Goal: Find specific fact: Find specific fact

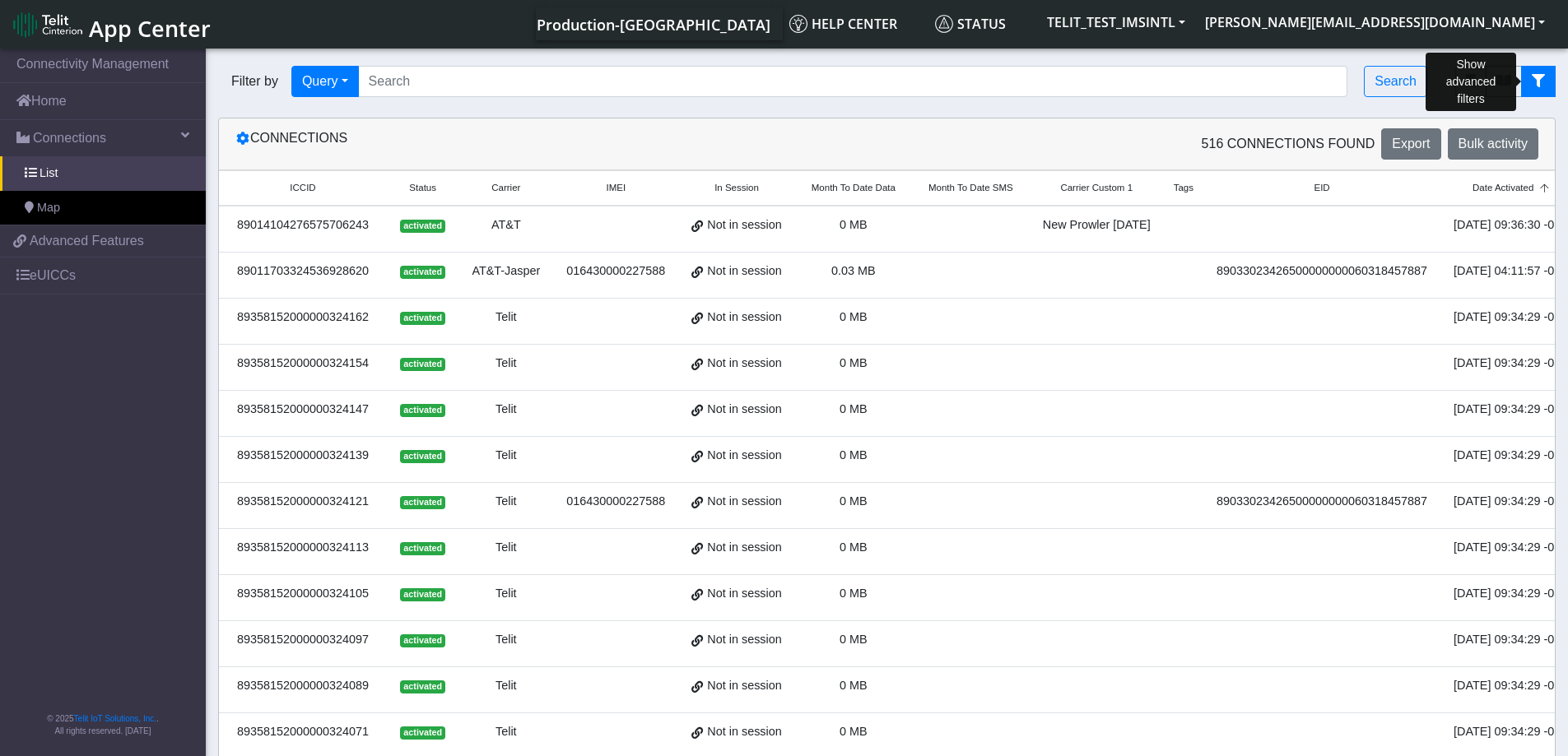
click at [1538, 83] on icon "fitlers menu" at bounding box center [1538, 80] width 13 height 13
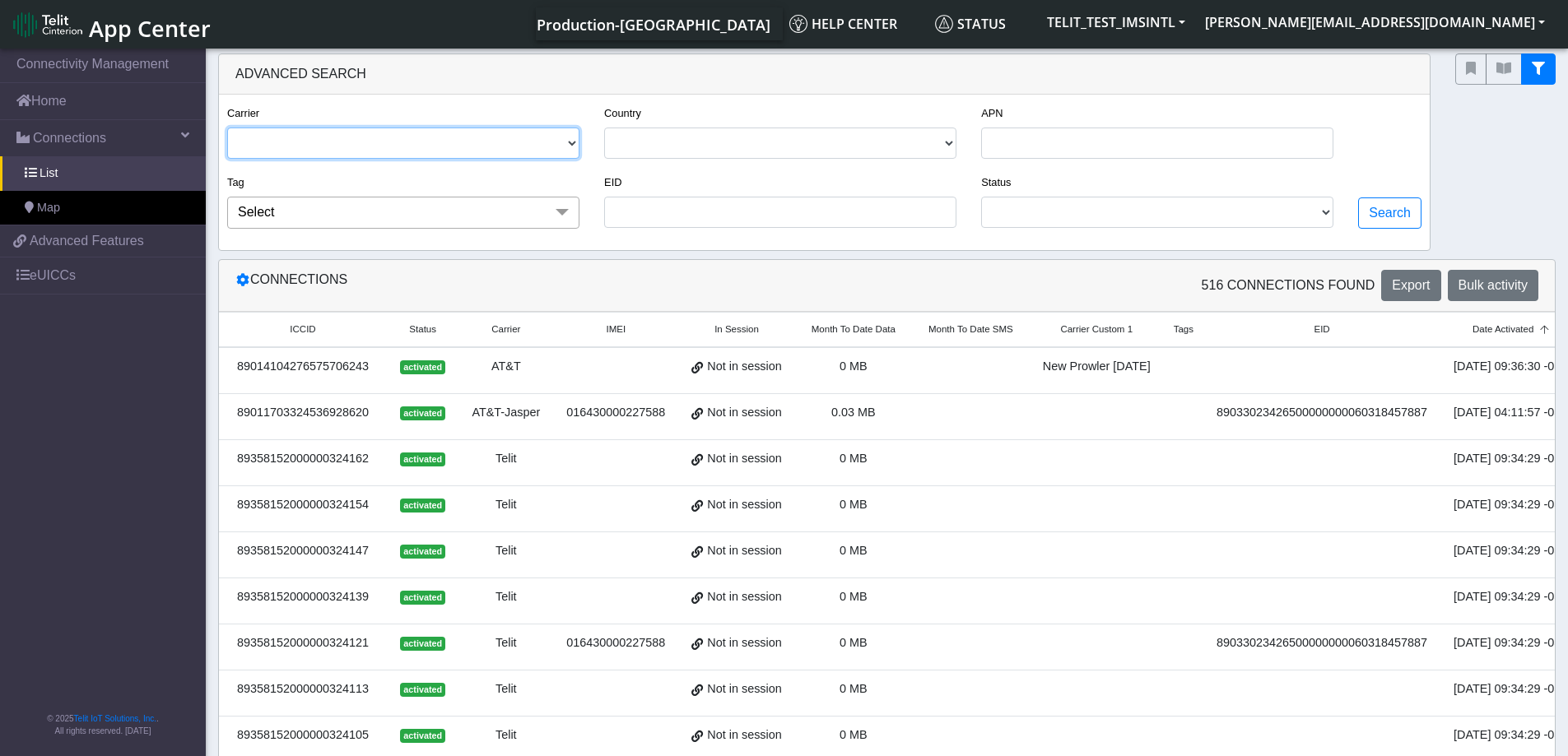
click at [574, 144] on select "TELIT AT&T TELE2-LIGHTNING VERIZON WIRELESS [PERSON_NAME] AT&T-JASPER AT&T LTE …" at bounding box center [403, 143] width 352 height 31
click at [227, 127] on select "TELIT AT&T TELE2-LIGHTNING VERIZON WIRELESS [PERSON_NAME] AT&T-JASPER AT&T LTE …" at bounding box center [403, 143] width 352 height 31
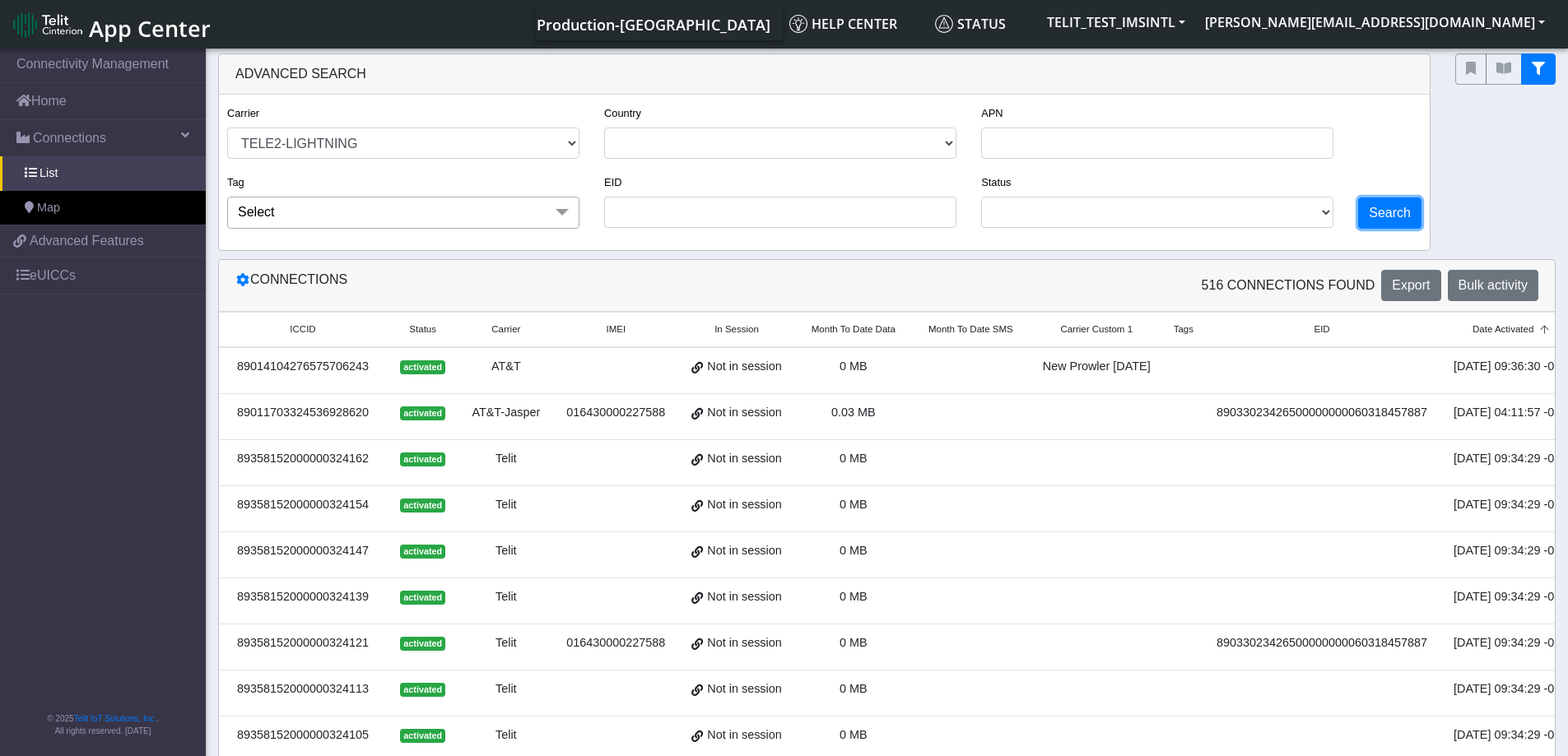
click at [1389, 213] on button "Search" at bounding box center [1389, 213] width 64 height 31
select select "tele2-lightning"
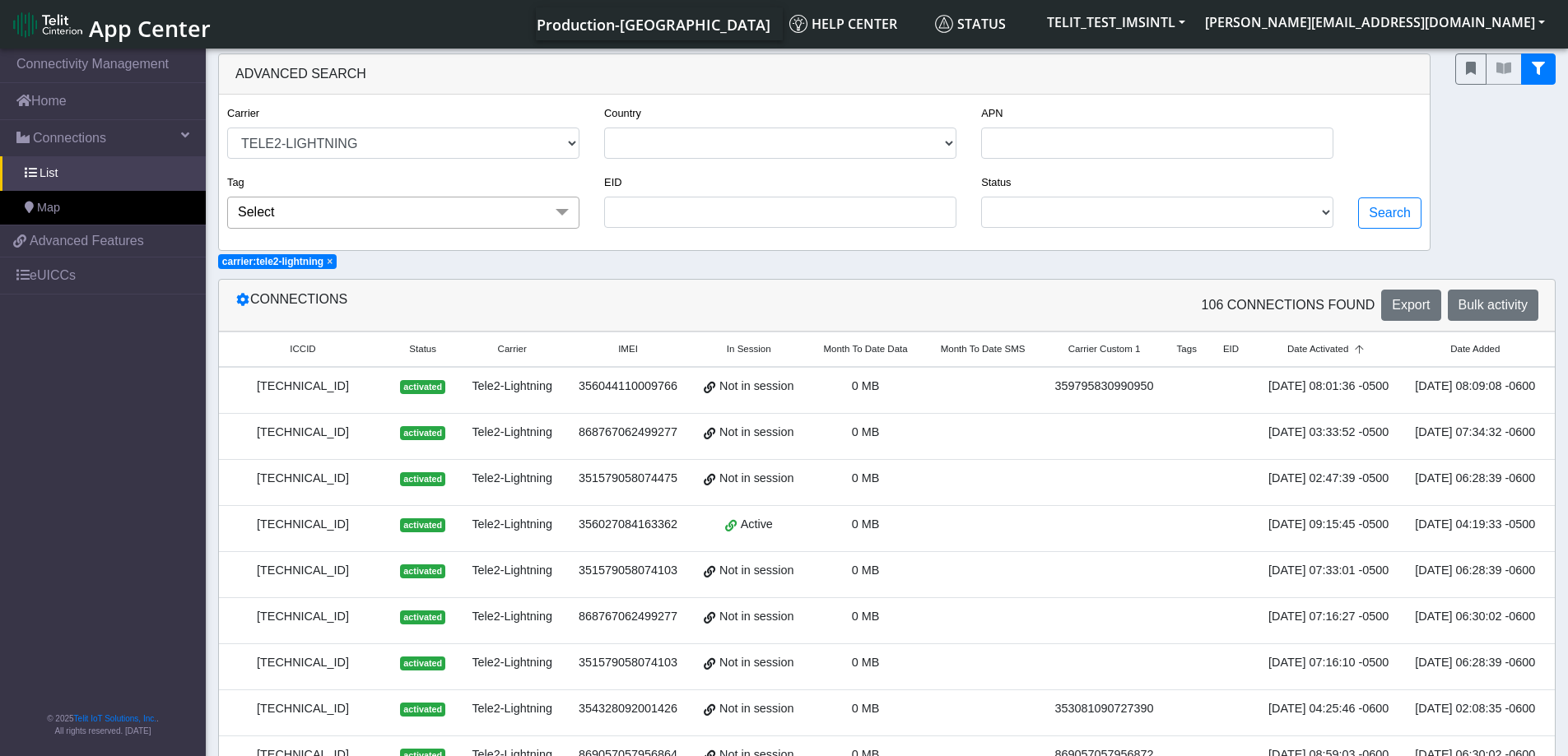
click at [1335, 348] on span "Date Activated" at bounding box center [1318, 349] width 61 height 14
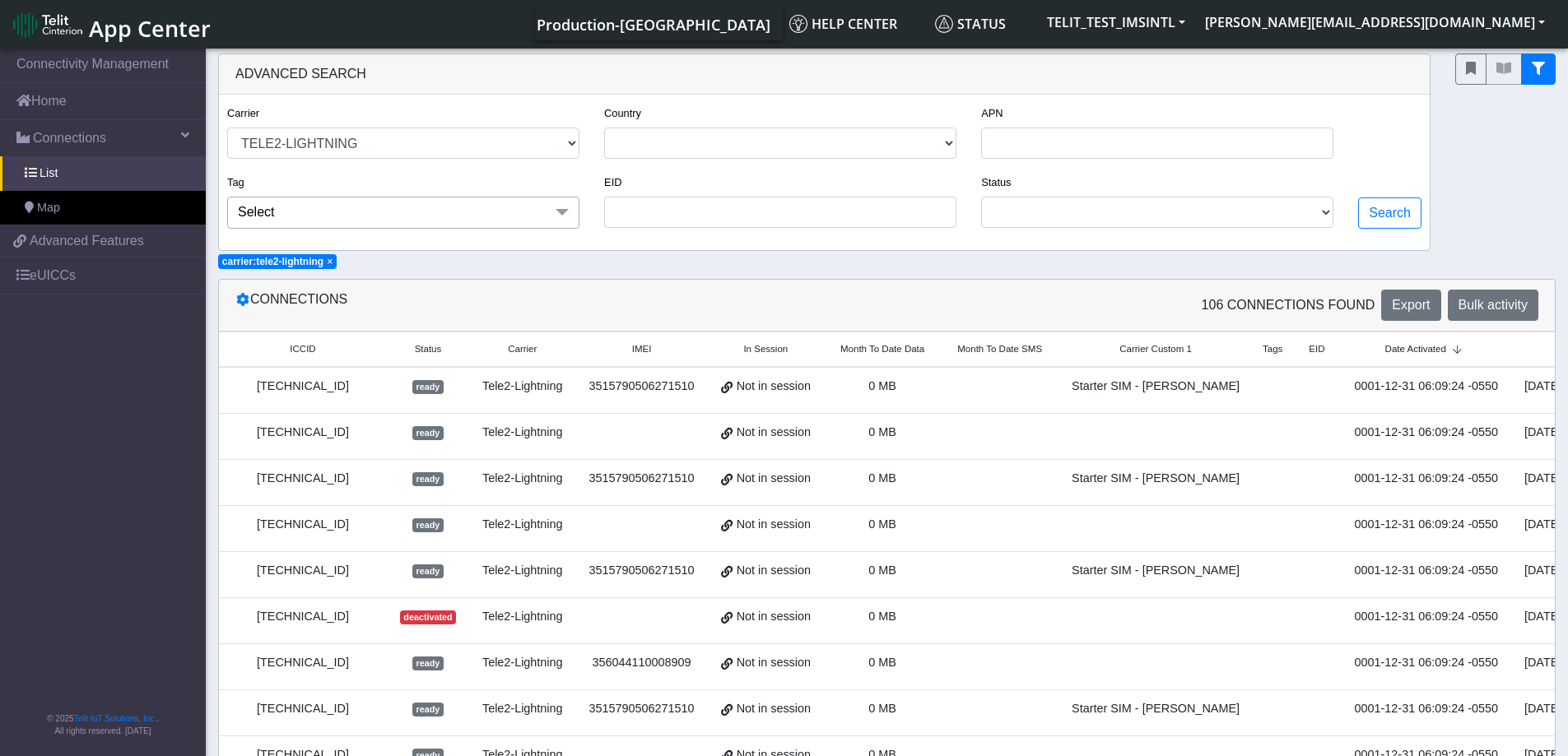
click at [1385, 349] on span "Date Activated" at bounding box center [1416, 349] width 61 height 14
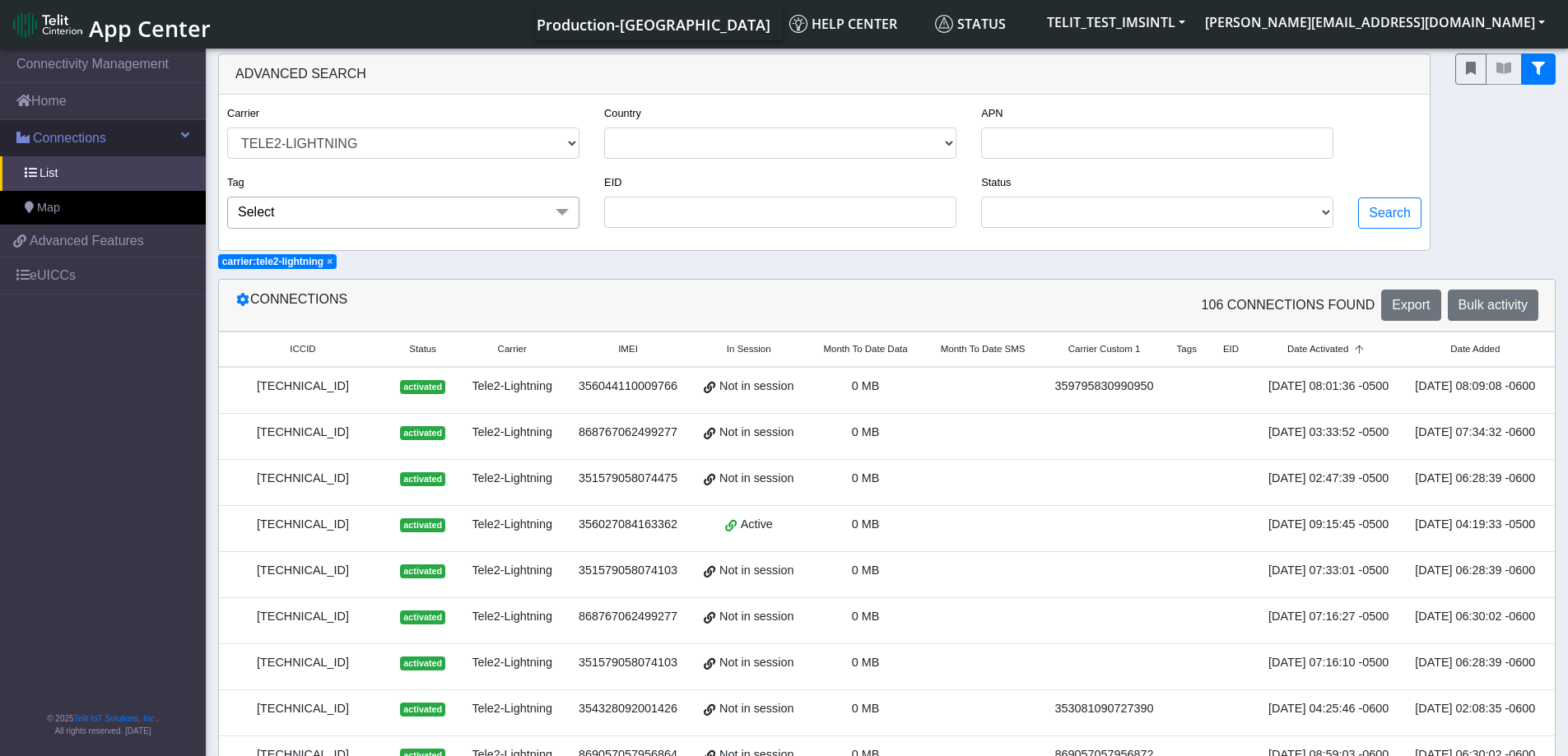
click at [78, 137] on span "Connections" at bounding box center [70, 138] width 73 height 20
click at [74, 138] on span "Connections" at bounding box center [70, 138] width 73 height 20
click at [47, 176] on span "List" at bounding box center [48, 173] width 18 height 18
click at [44, 170] on span "List" at bounding box center [48, 173] width 18 height 18
click at [336, 261] on span "× carrier:tele2-lightning" at bounding box center [277, 261] width 118 height 15
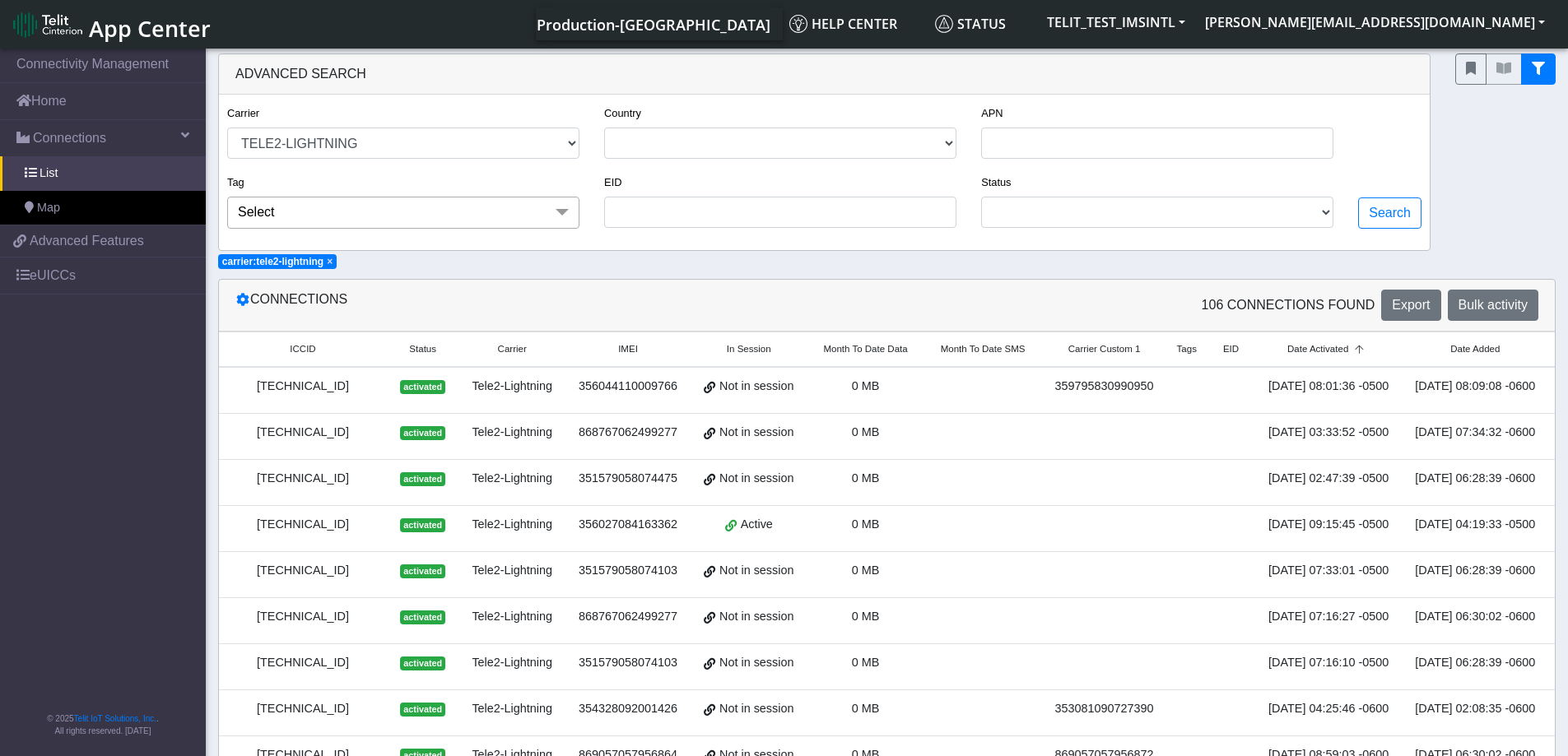
select select
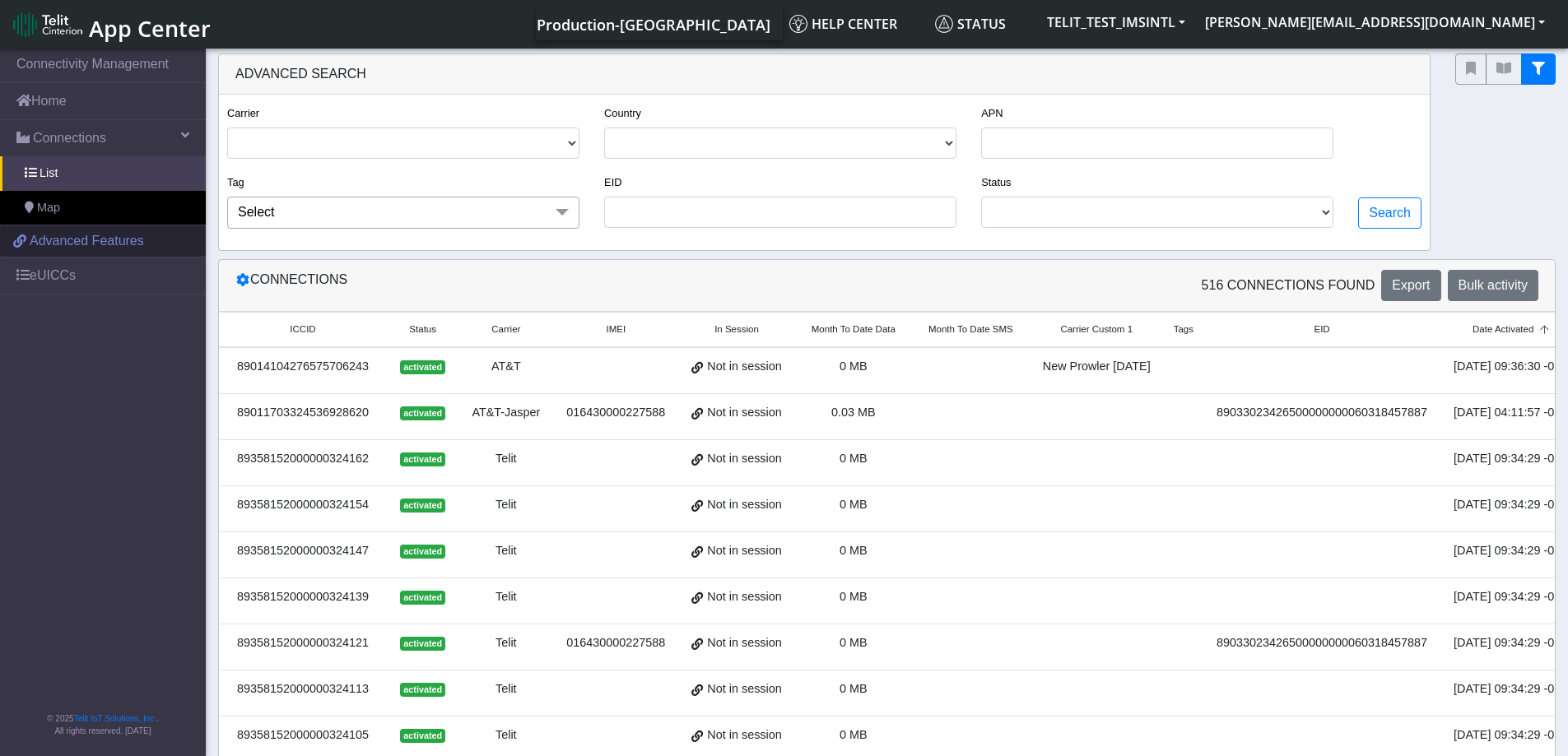
click at [73, 242] on span "Advanced Features" at bounding box center [86, 240] width 114 height 20
click at [59, 273] on link "eUICCs" at bounding box center [103, 276] width 206 height 37
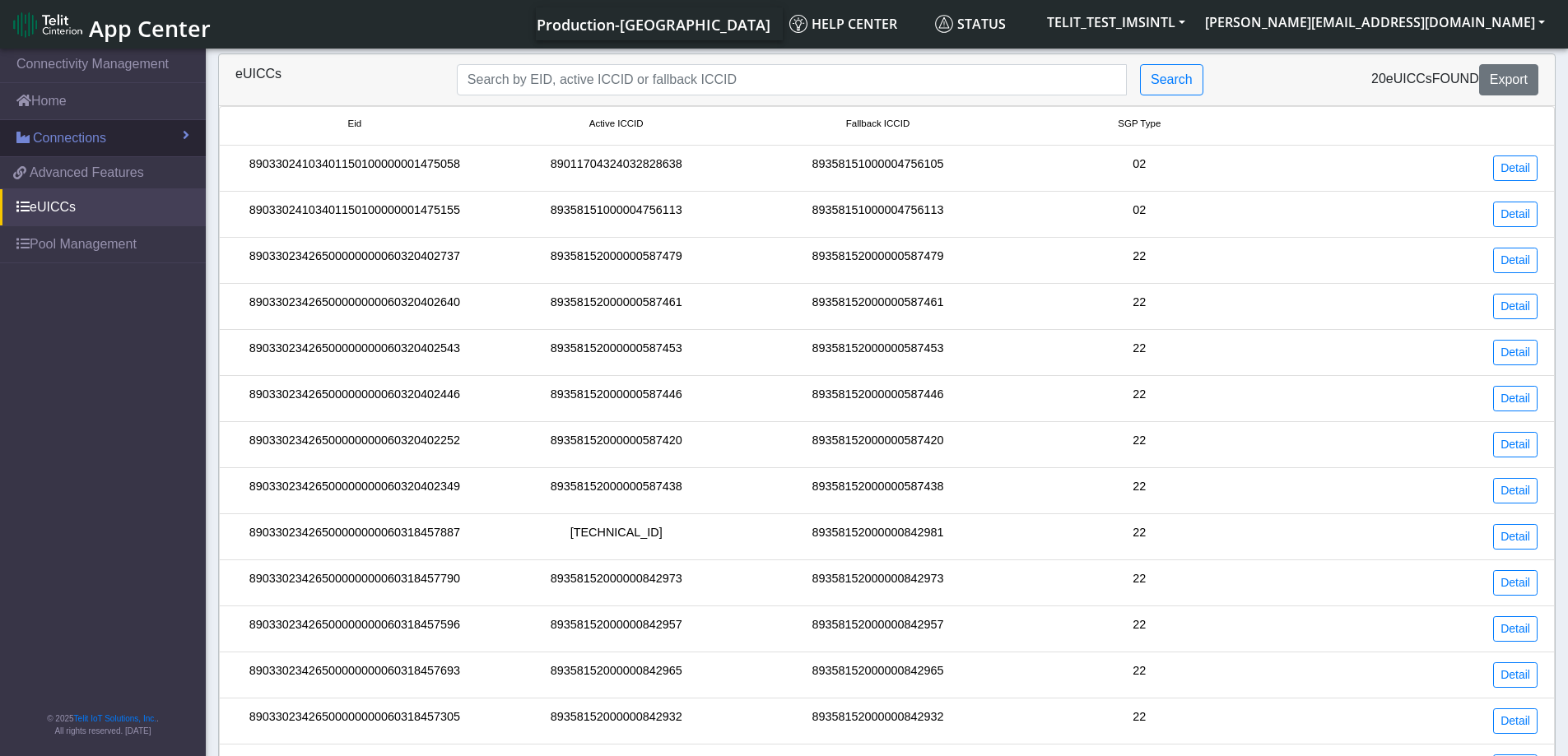
click at [65, 142] on span "Connections" at bounding box center [70, 138] width 73 height 20
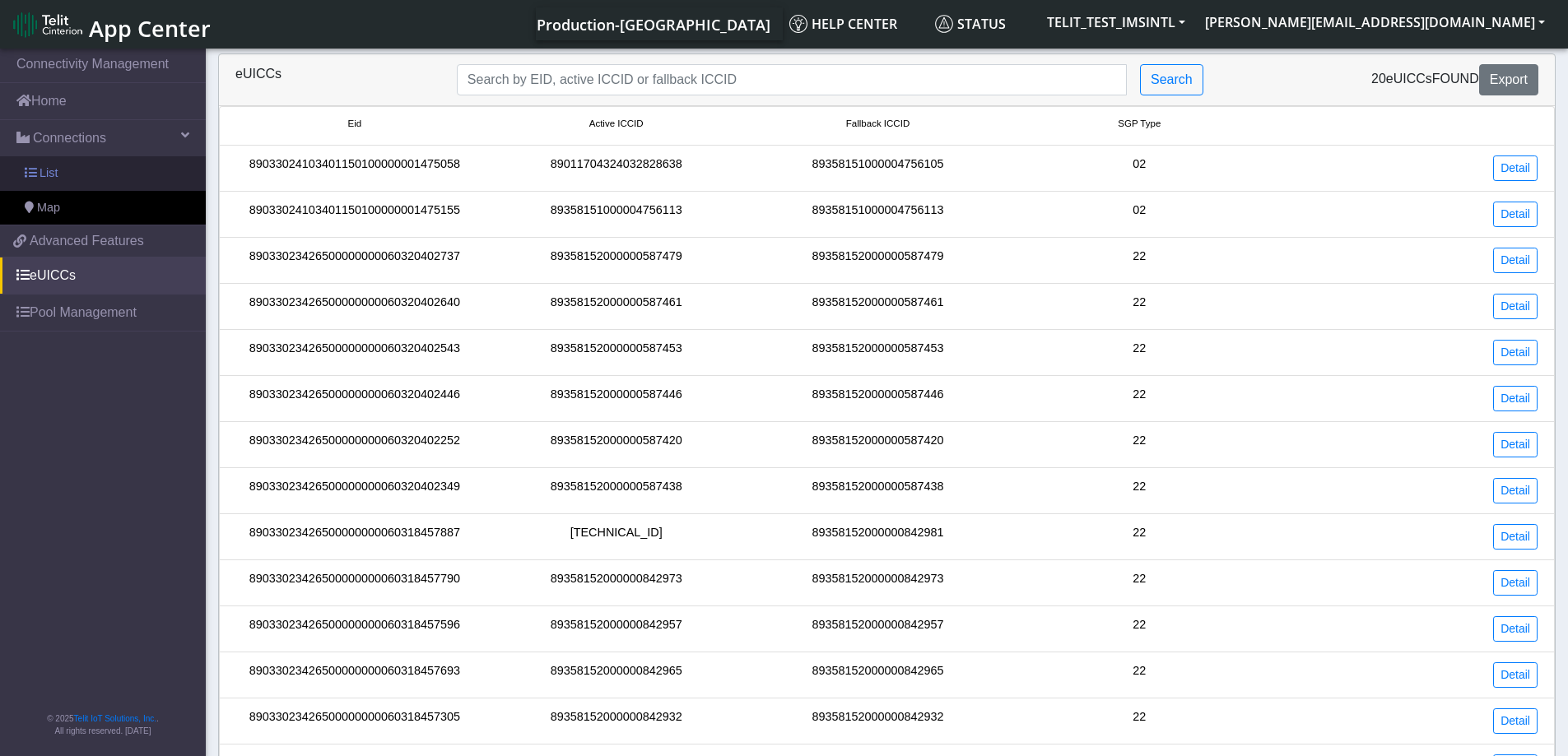
click at [51, 174] on span "List" at bounding box center [48, 173] width 18 height 18
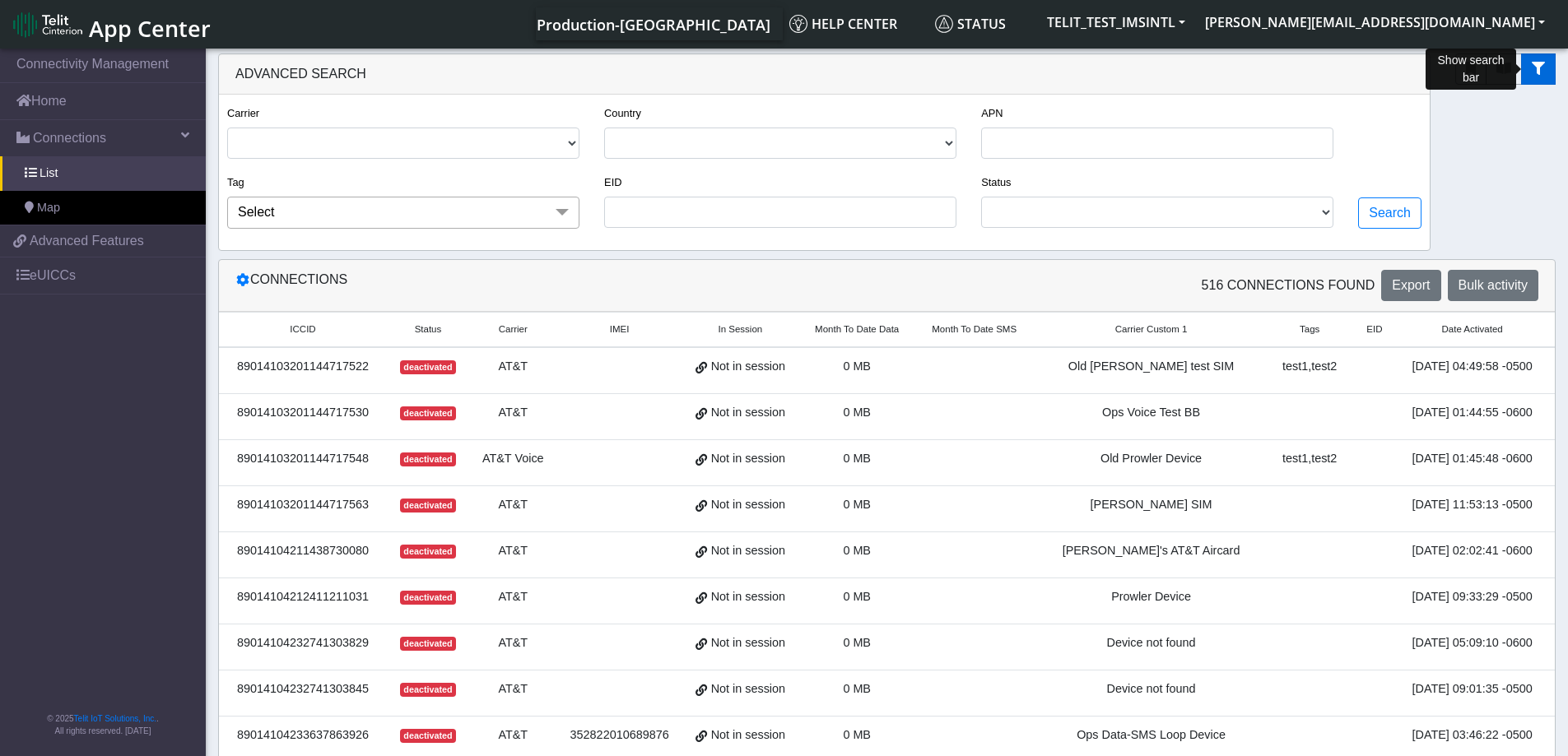
click at [1531, 72] on icon "fitlers menu" at bounding box center [1538, 68] width 13 height 13
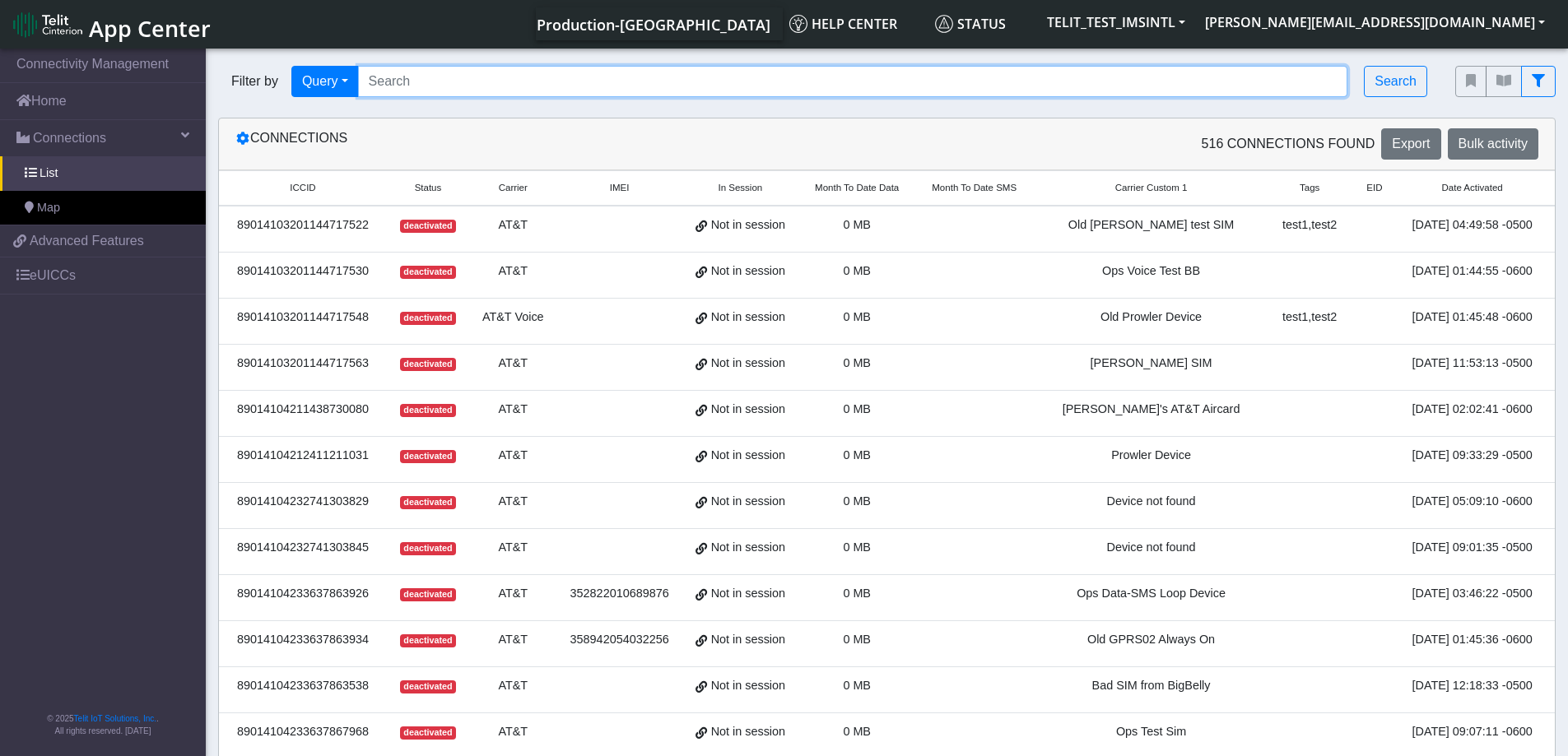
click at [588, 85] on input "Search..." at bounding box center [853, 82] width 990 height 31
type input "*0088"
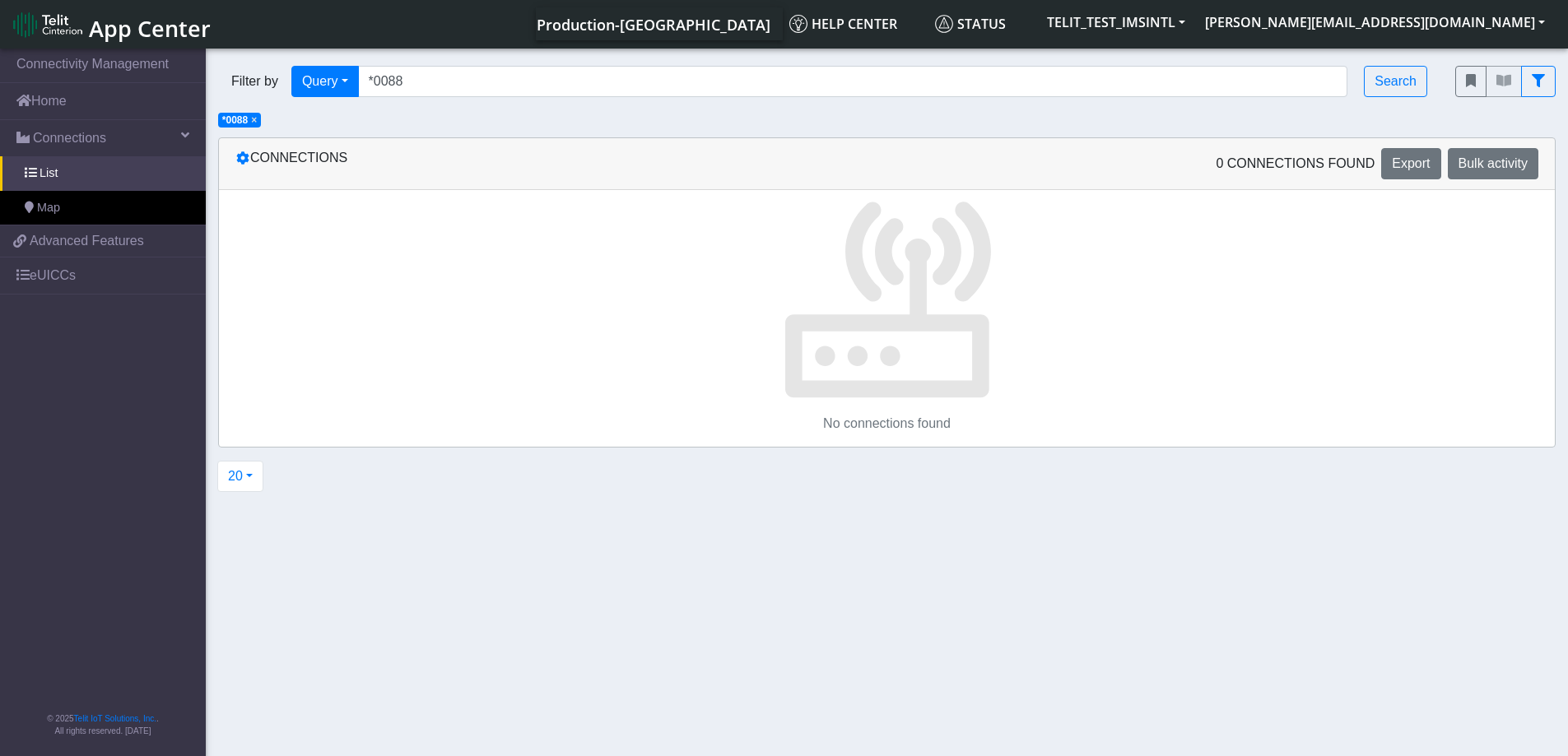
drag, startPoint x: 445, startPoint y: 61, endPoint x: 432, endPoint y: 69, distance: 15.3
click at [432, 69] on div "Filter by Query Query In Session Not connected Tags Country Operator *0088 Sear…" at bounding box center [824, 81] width 1237 height 56
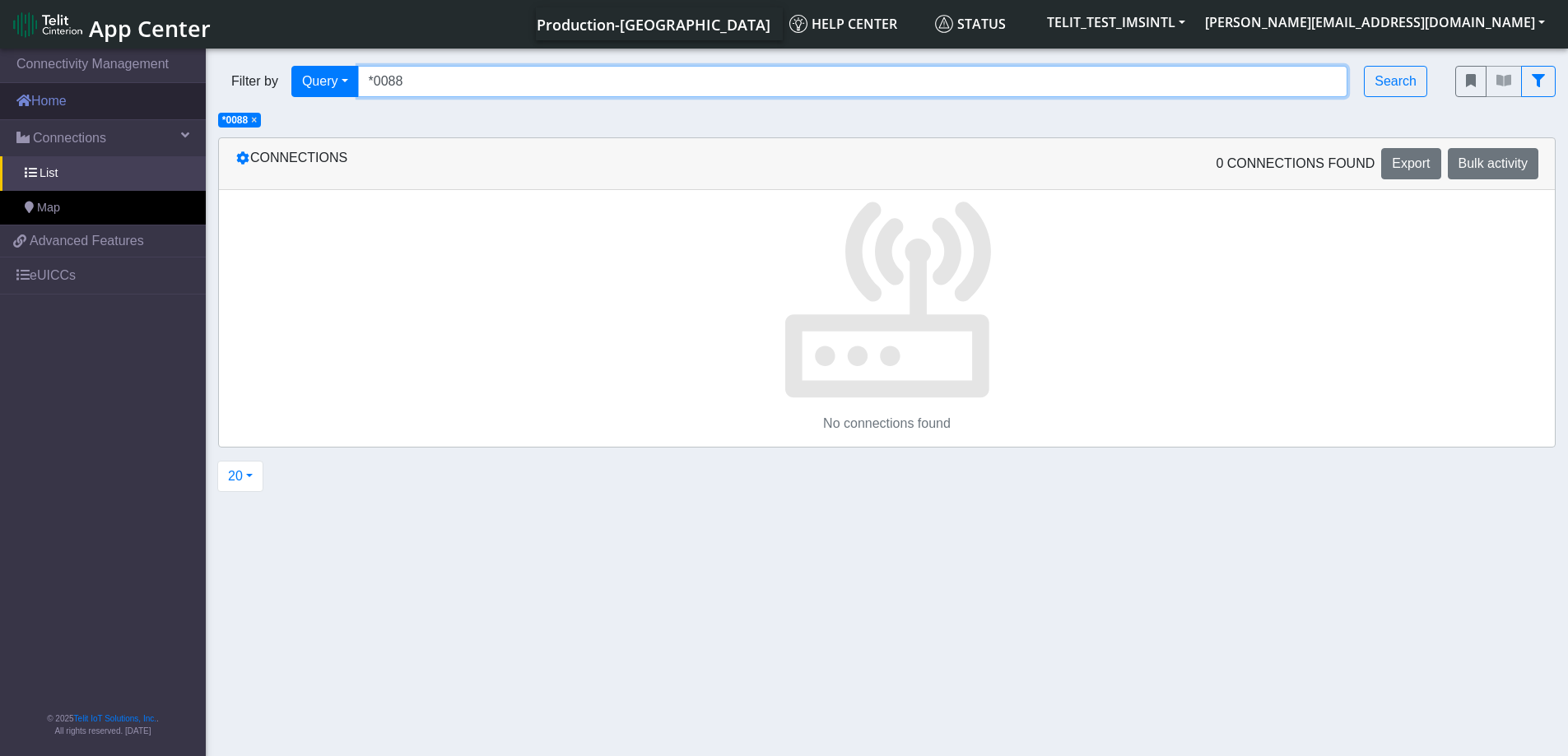
drag, startPoint x: 436, startPoint y: 83, endPoint x: 148, endPoint y: 93, distance: 288.2
click at [148, 93] on section "Connectivity Management Home Connections List Map 0d6edafce0968246cc170088f6899…" at bounding box center [784, 403] width 1568 height 717
click at [395, 77] on input "Search..." at bounding box center [853, 82] width 990 height 31
paste input "89033023426500000000060318457887"
type input "89033023426500000000060318457887"
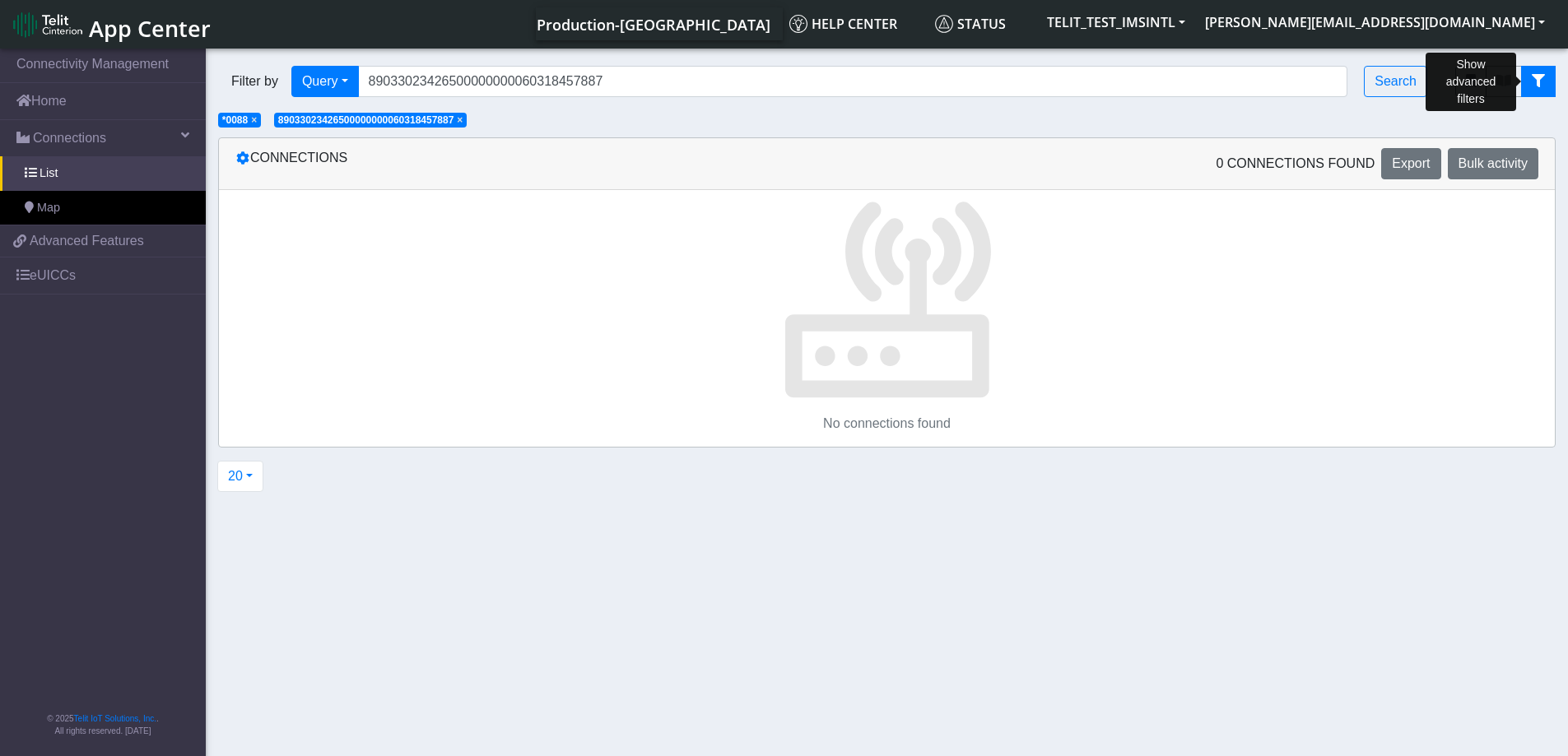
click at [1540, 82] on icon "fitlers menu" at bounding box center [1538, 80] width 13 height 13
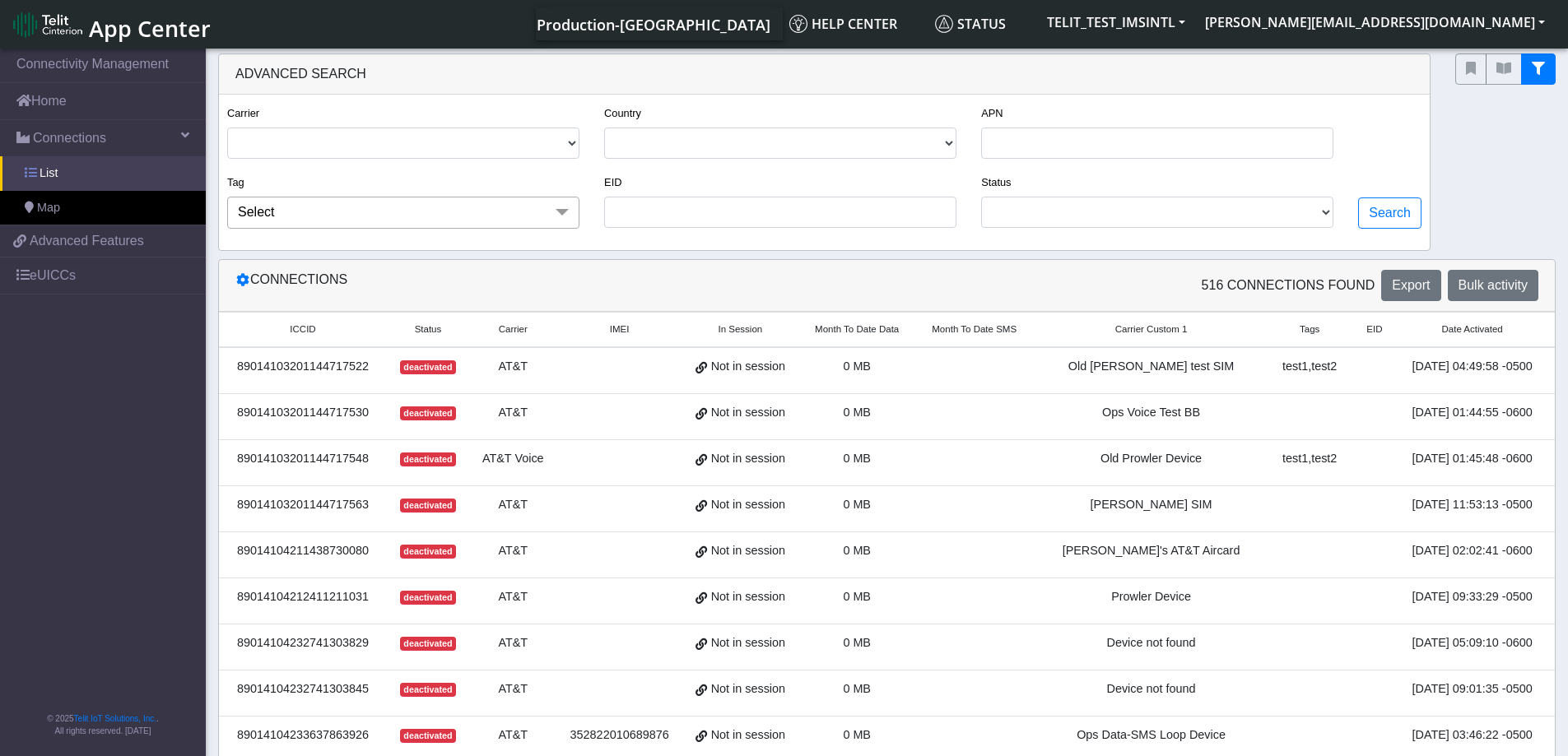
click at [44, 172] on span "List" at bounding box center [48, 173] width 18 height 18
click at [1538, 77] on button "fitlers menu" at bounding box center [1538, 69] width 35 height 31
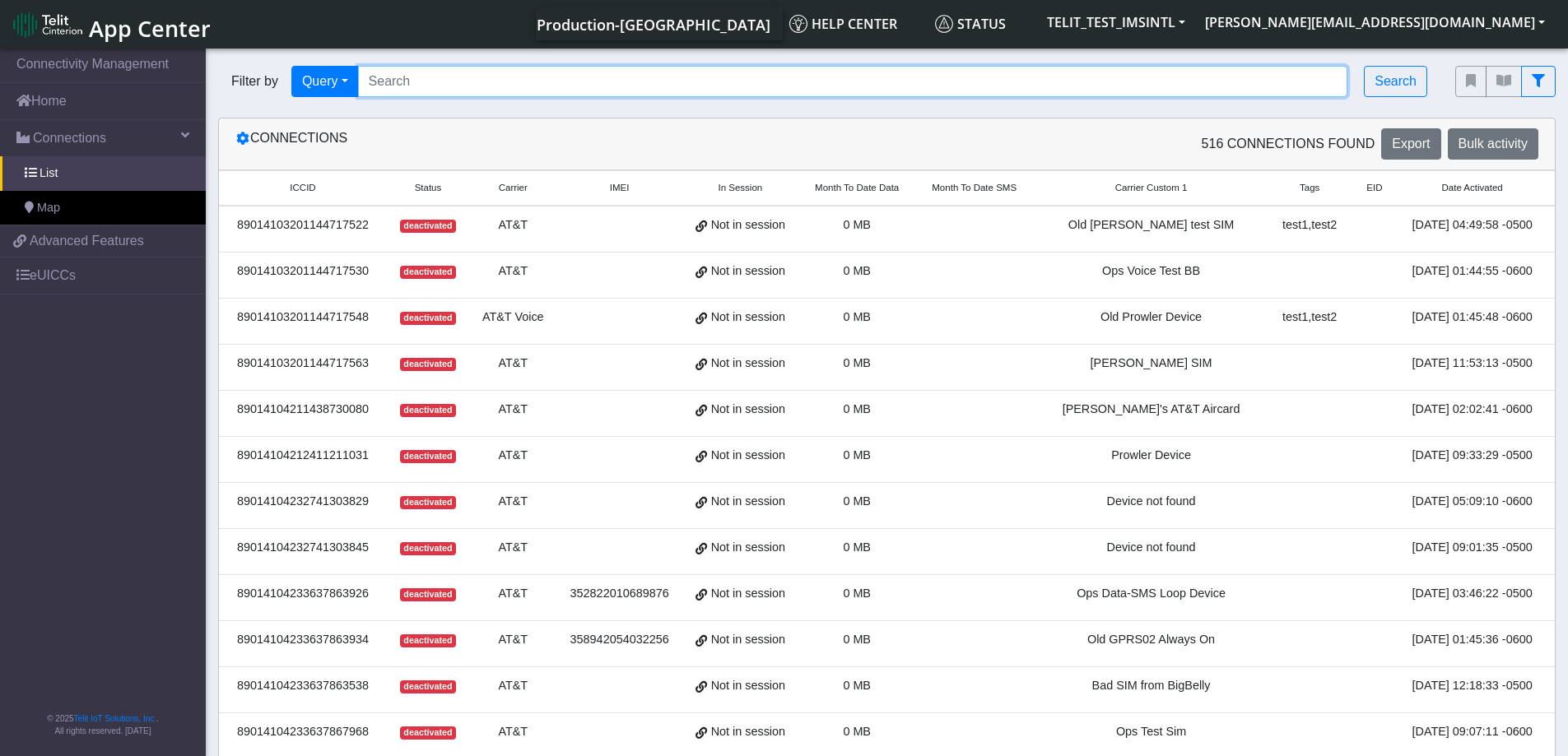
click at [658, 81] on input "Search..." at bounding box center [853, 82] width 990 height 31
paste input "89033023426500000000060318457887"
type input "89033023426500000000060318457887"
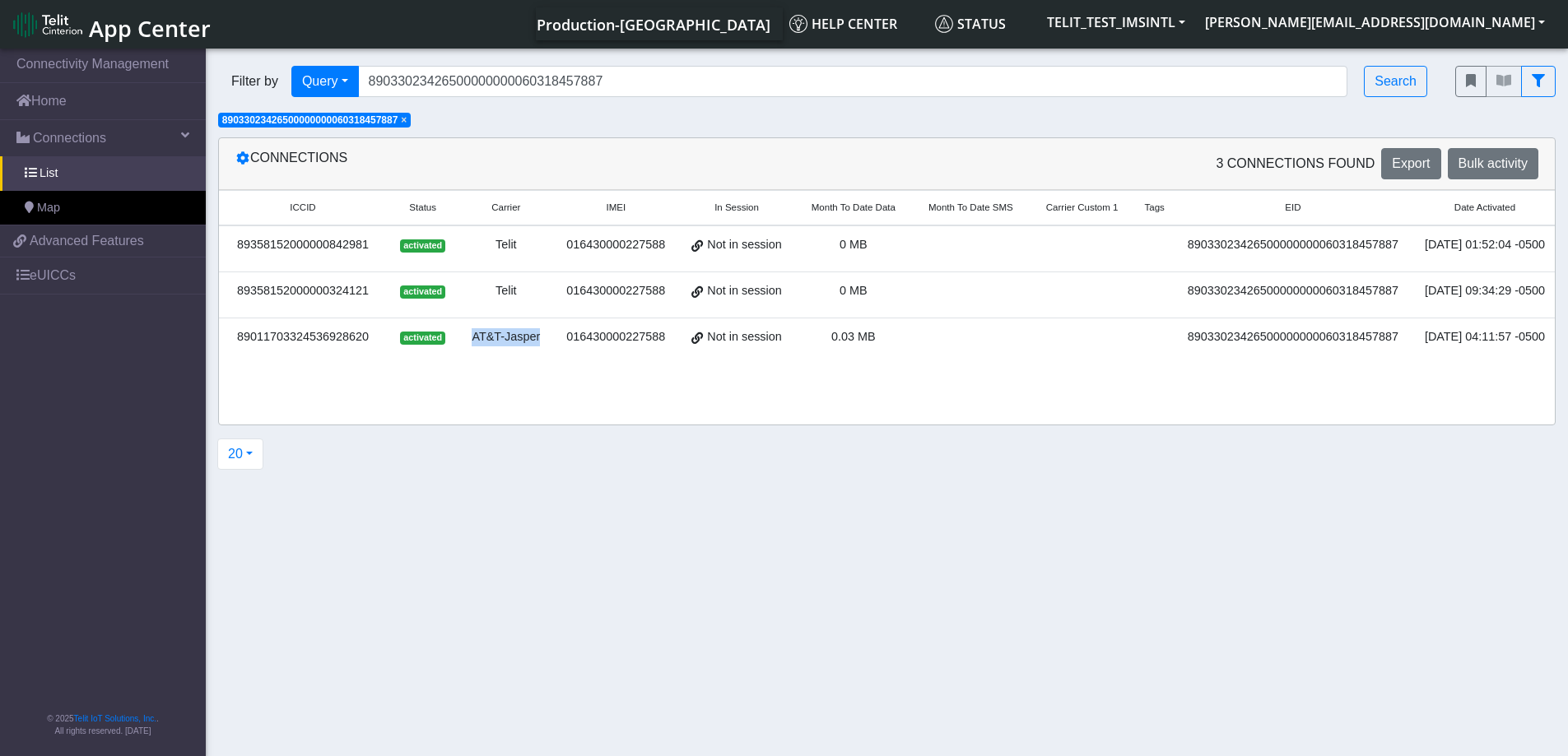
drag, startPoint x: 544, startPoint y: 336, endPoint x: 460, endPoint y: 339, distance: 84.1
click at [460, 339] on td "AT&T-Jasper" at bounding box center [505, 341] width 95 height 46
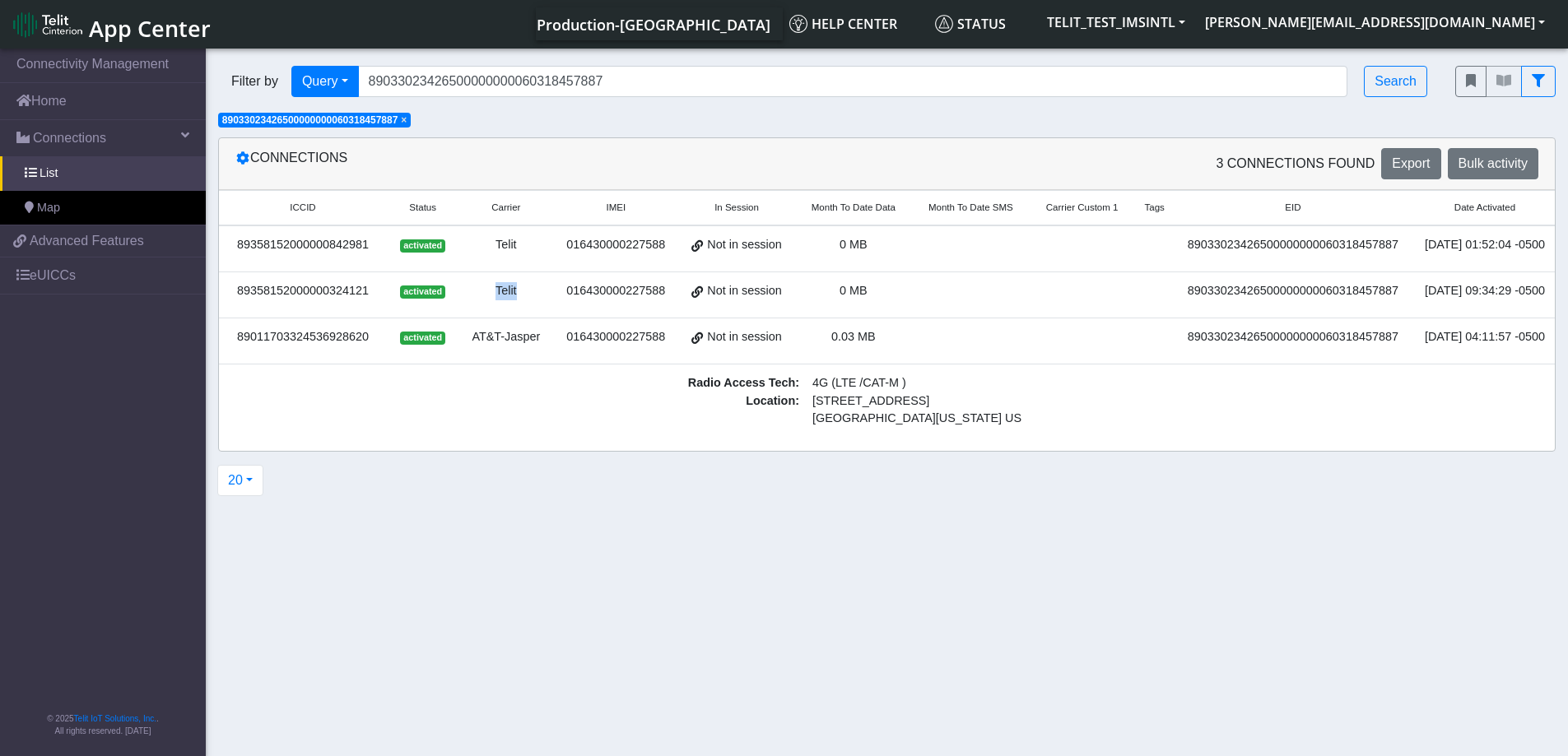
drag, startPoint x: 524, startPoint y: 290, endPoint x: 479, endPoint y: 290, distance: 45.0
click at [479, 290] on div "Telit" at bounding box center [506, 291] width 75 height 18
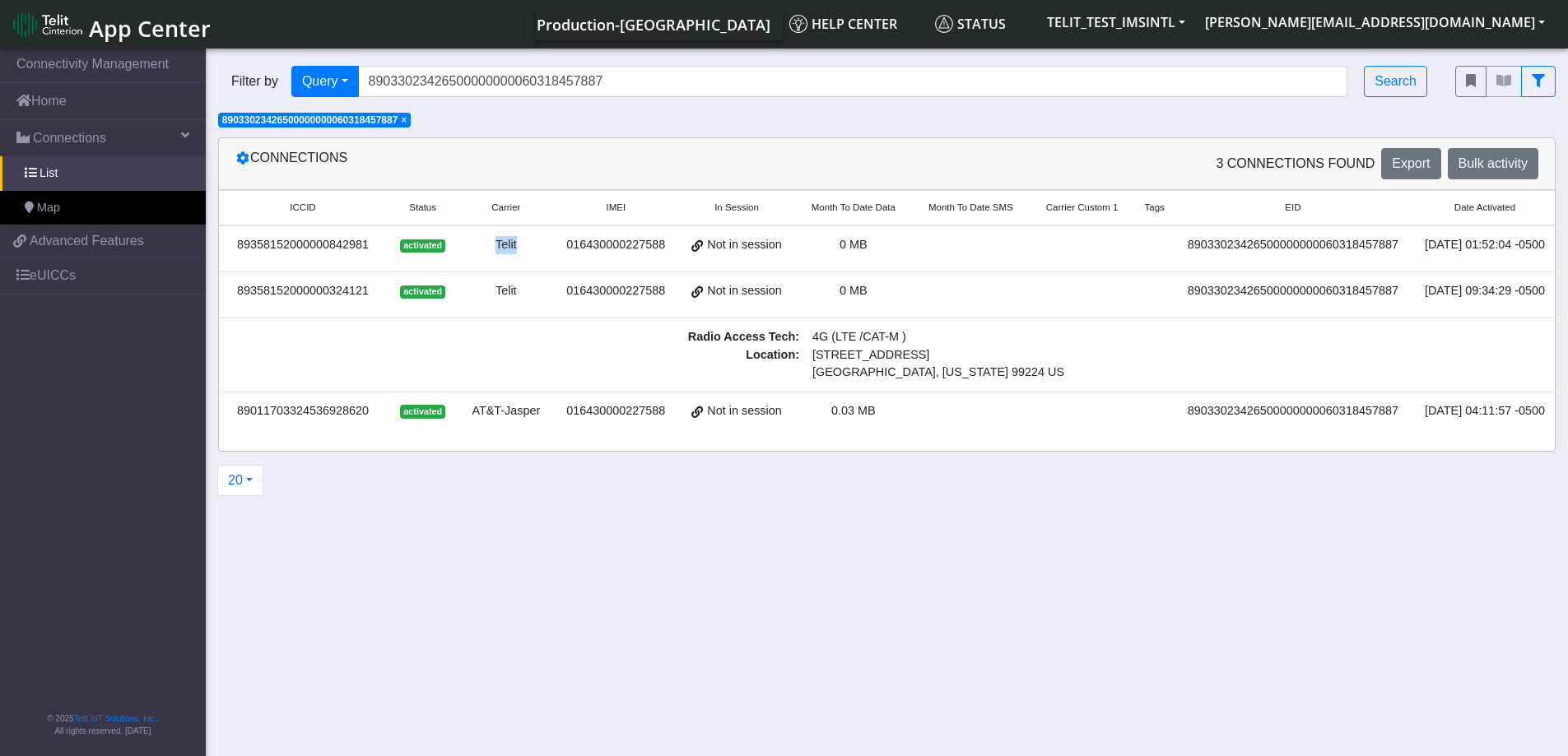
drag, startPoint x: 530, startPoint y: 242, endPoint x: 476, endPoint y: 245, distance: 54.1
click at [476, 245] on div "Telit" at bounding box center [506, 245] width 75 height 18
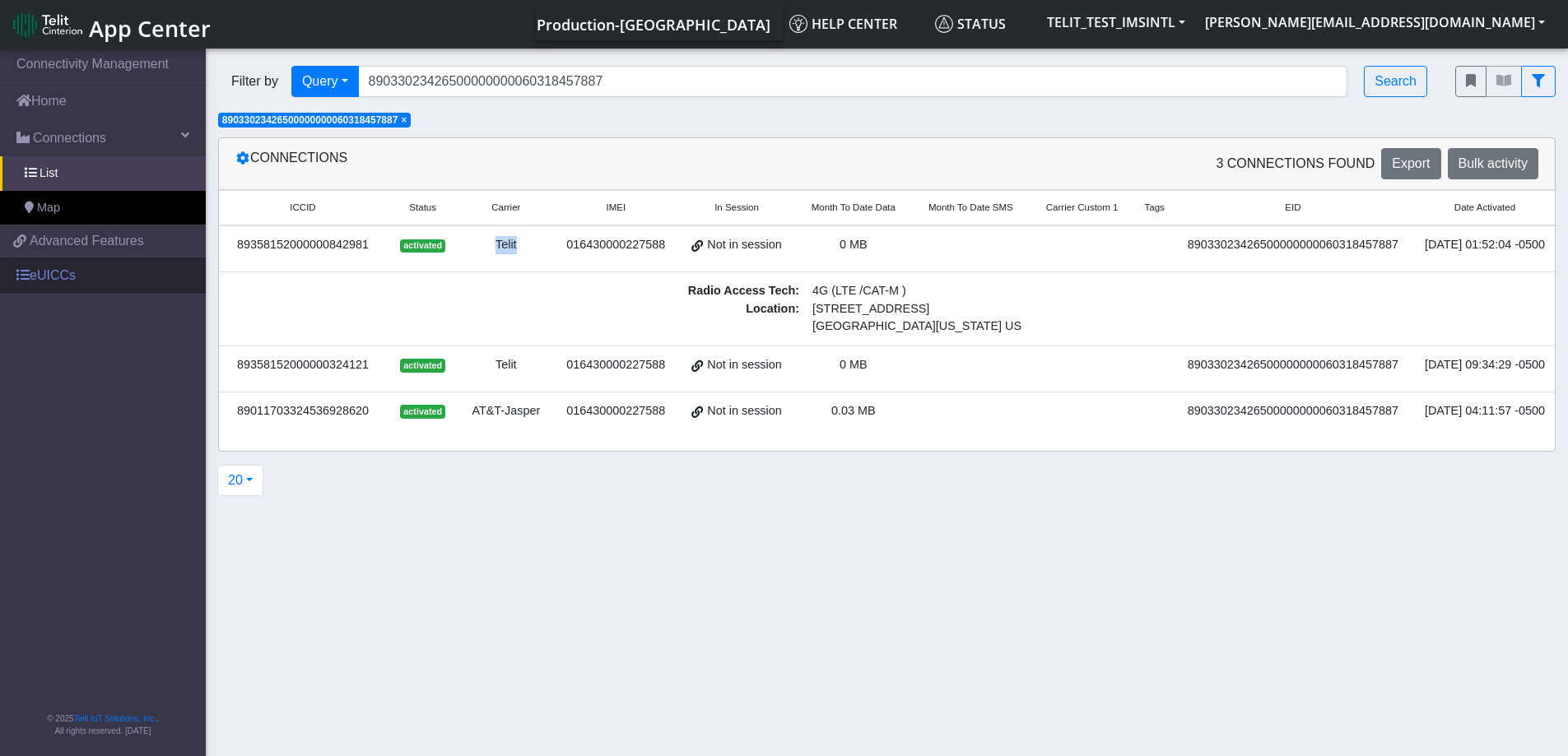
click at [51, 274] on link "eUICCs" at bounding box center [103, 276] width 206 height 37
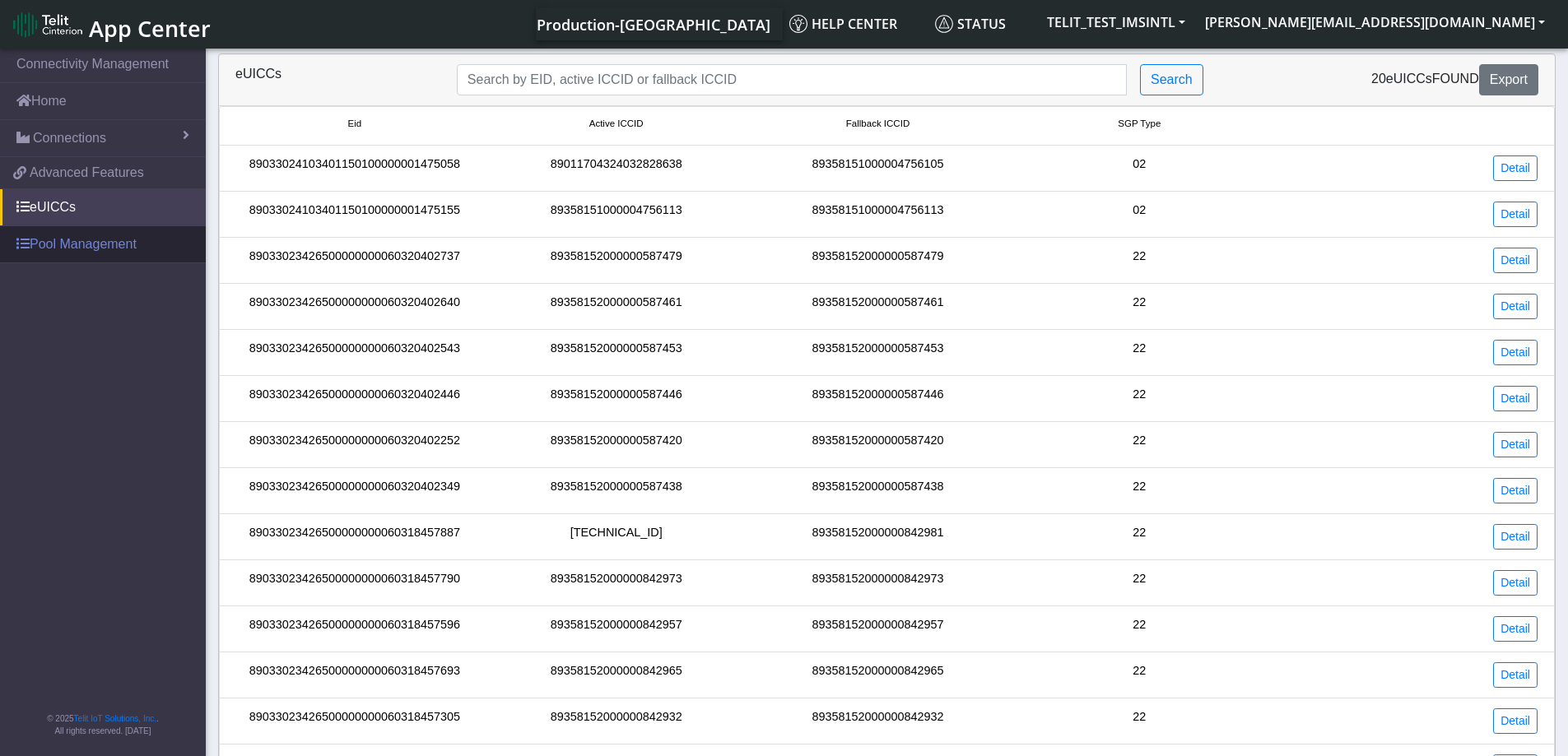
click at [70, 244] on link "Pool Management" at bounding box center [103, 245] width 206 height 37
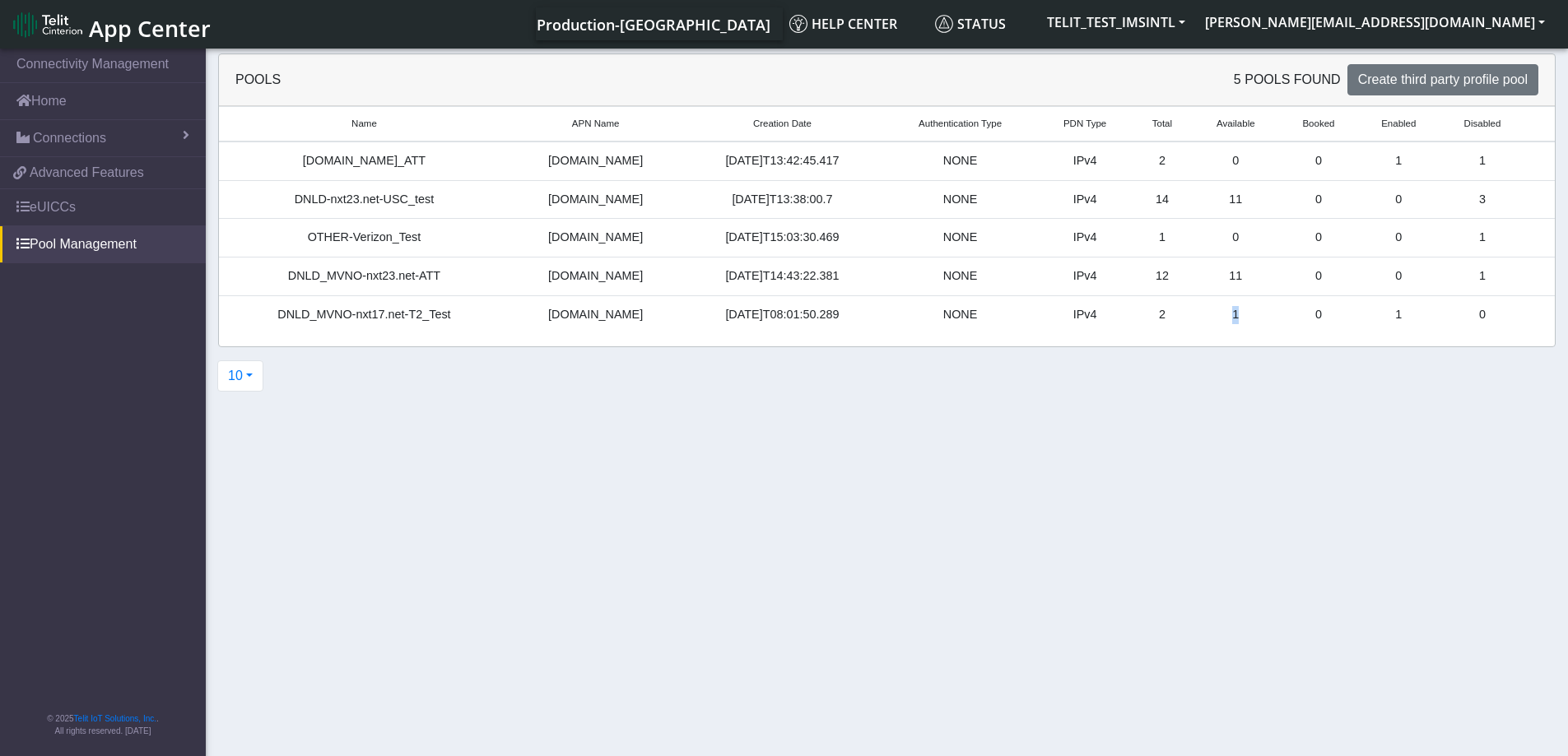
drag, startPoint x: 1245, startPoint y: 320, endPoint x: 1212, endPoint y: 318, distance: 33.1
click at [1212, 318] on td "1" at bounding box center [1235, 314] width 87 height 37
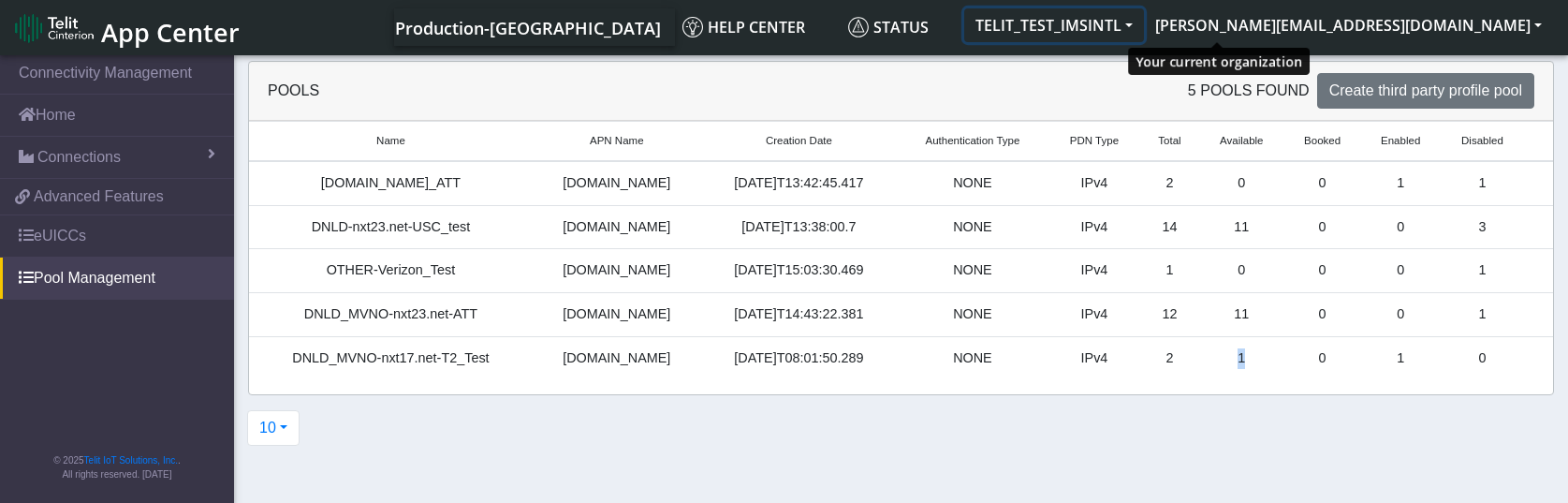
drag, startPoint x: 1285, startPoint y: 25, endPoint x: 1127, endPoint y: 28, distance: 158.0
click at [1127, 28] on button "TELIT_TEST_IMSINTL" at bounding box center [1054, 26] width 179 height 34
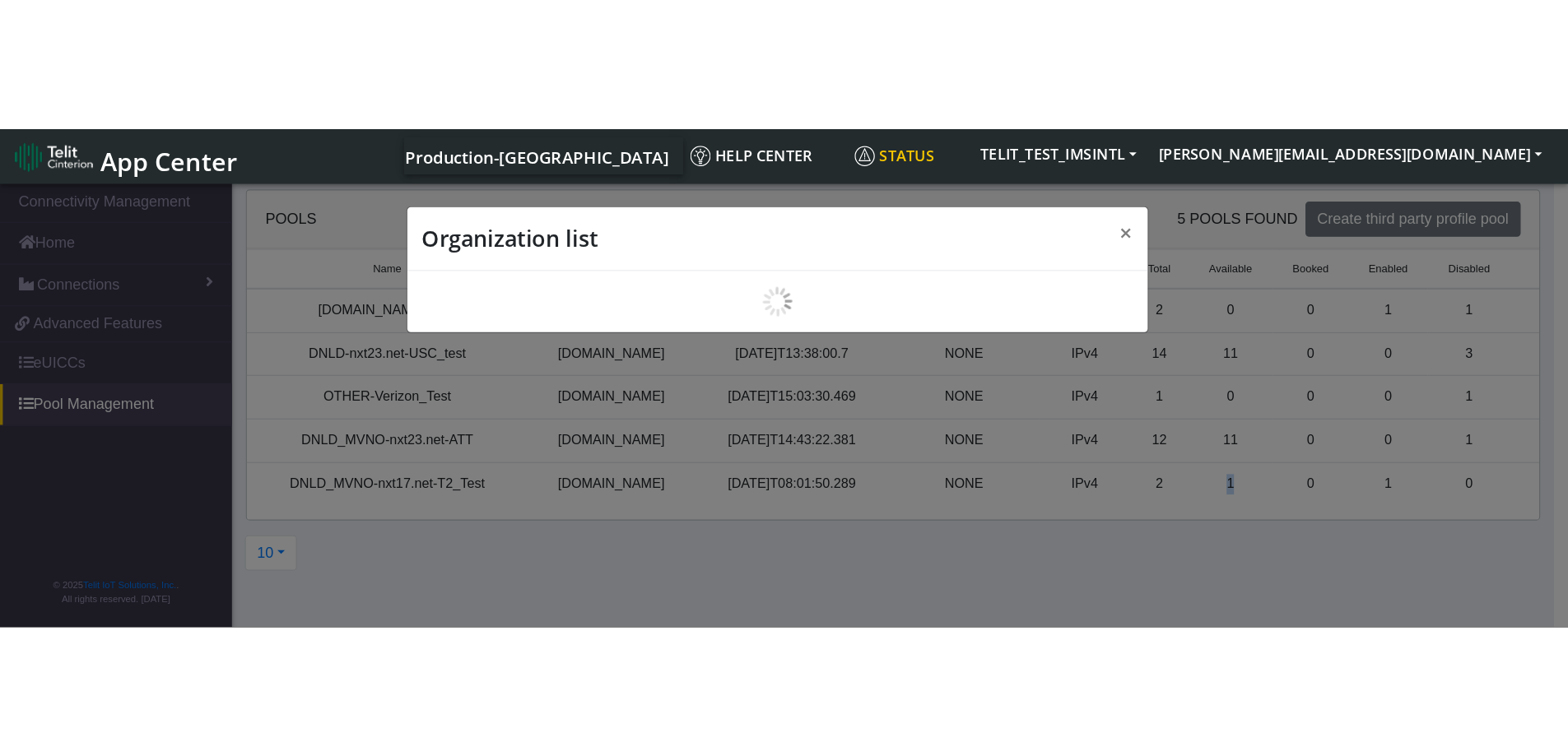
scroll to position [6, 0]
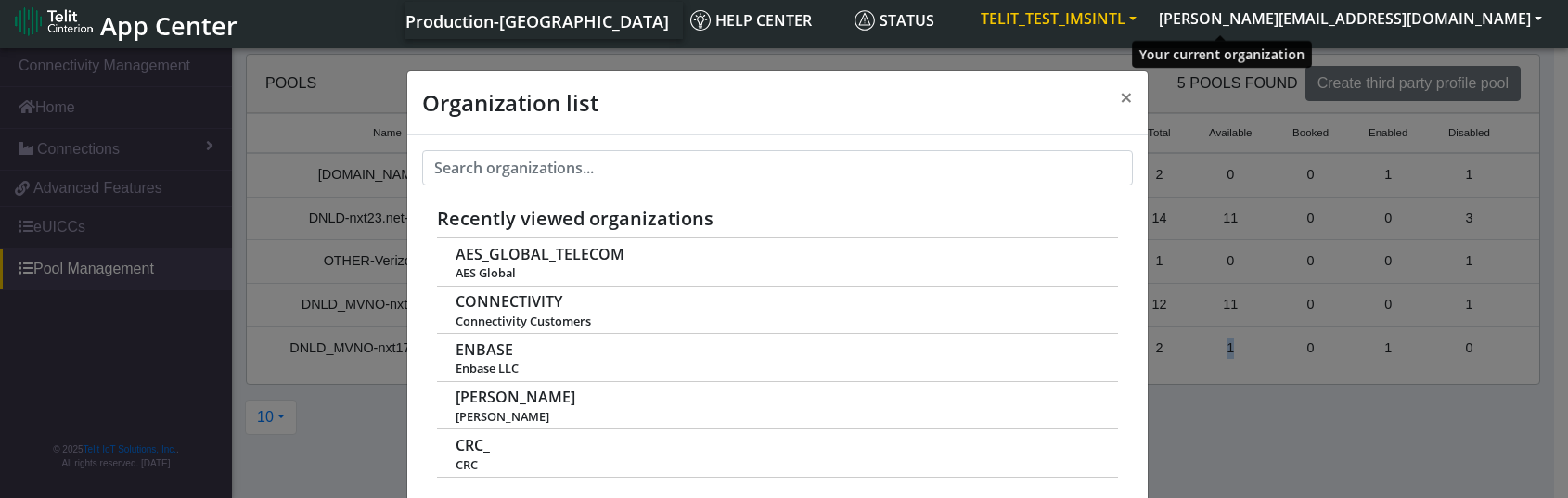
drag, startPoint x: 1126, startPoint y: 28, endPoint x: 1171, endPoint y: 28, distance: 45.0
click at [1171, 28] on ul "Production-[GEOGRAPHIC_DATA] Help center Status TELIT_TEST_IMSINTL [PERSON_NAME…" at bounding box center [979, 21] width 1149 height 37
drag, startPoint x: 1147, startPoint y: 26, endPoint x: 1216, endPoint y: 26, distance: 69.0
click at [1148, 26] on button "TELIT_TEST_IMSINTL" at bounding box center [1057, 19] width 178 height 33
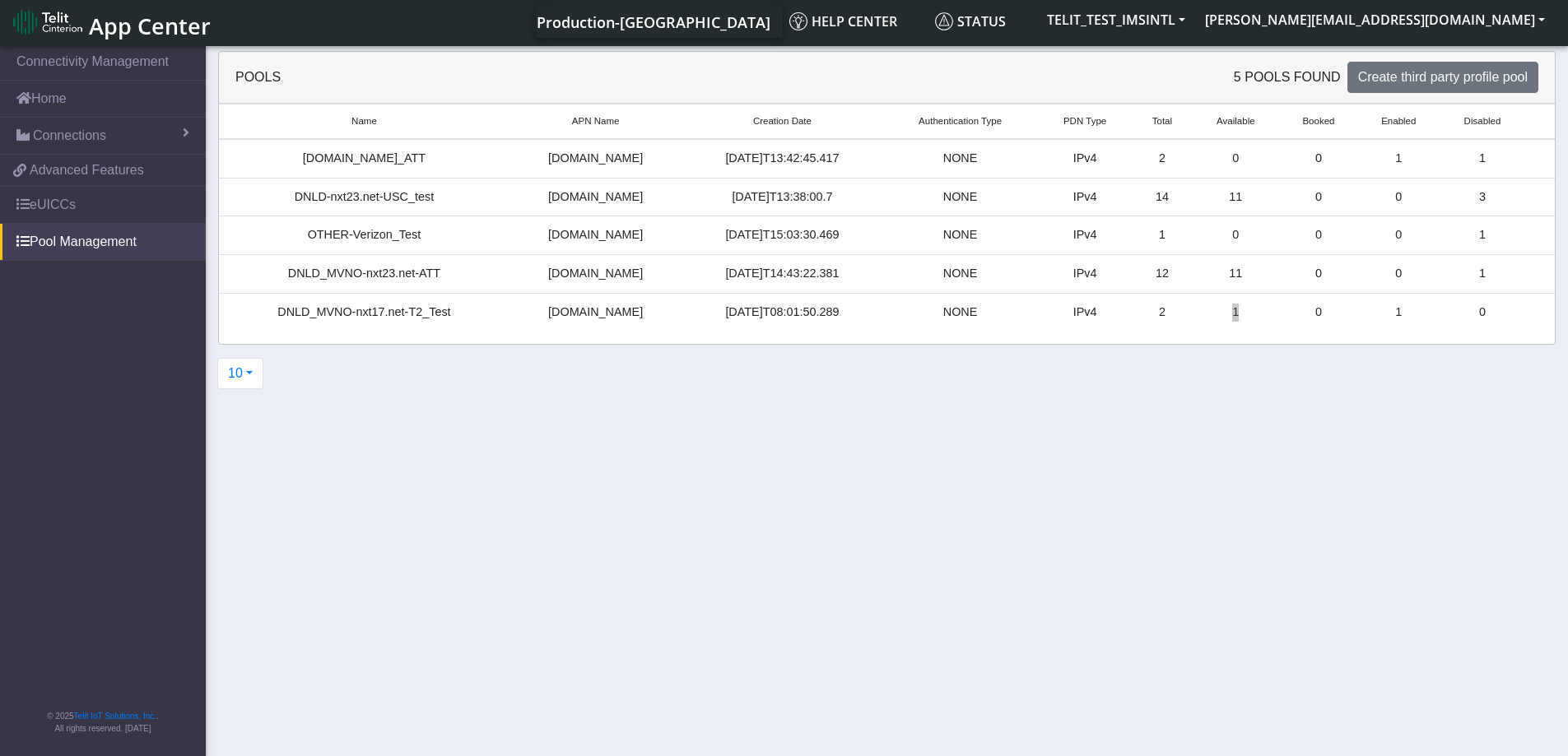
scroll to position [0, 0]
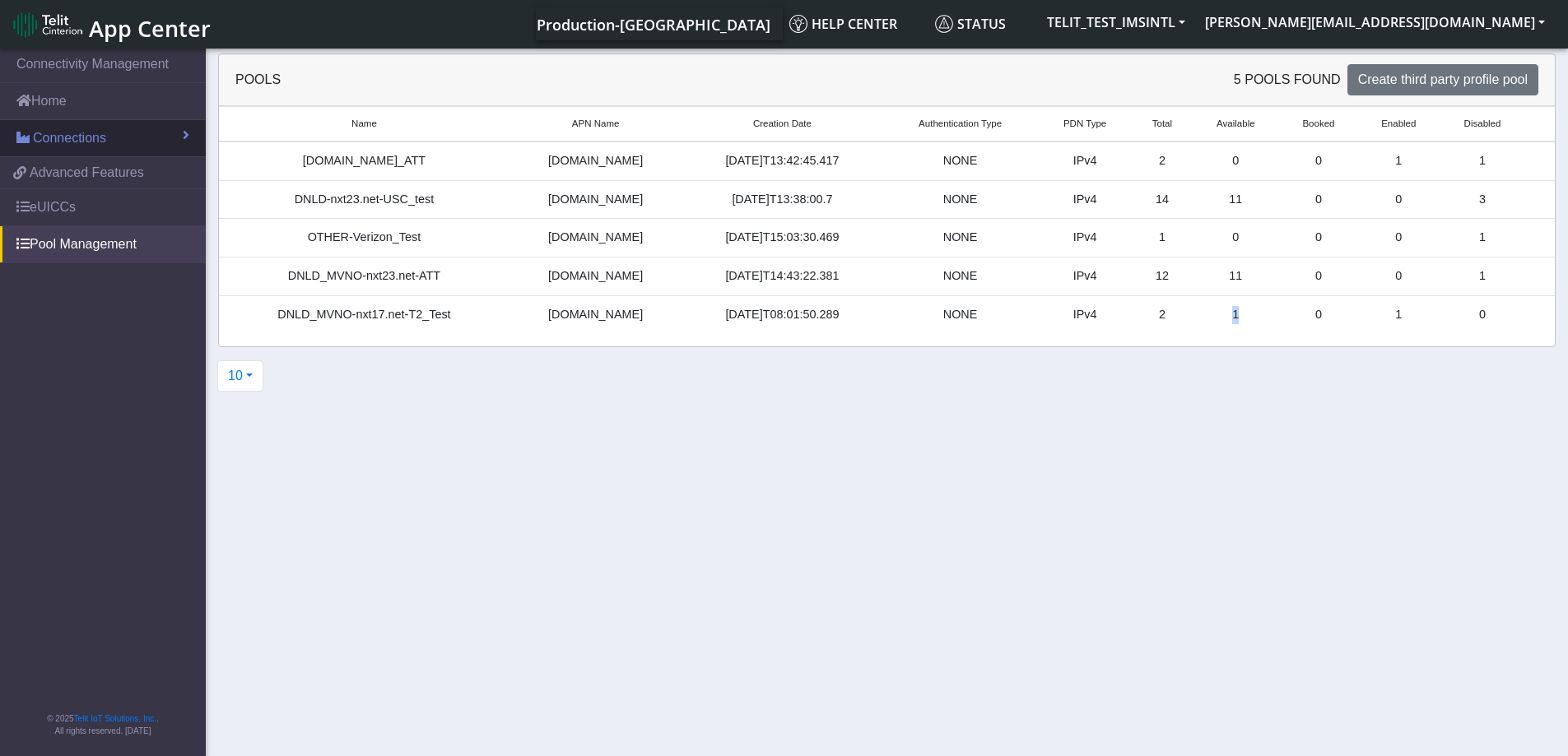
click at [73, 142] on span "Connections" at bounding box center [70, 138] width 73 height 20
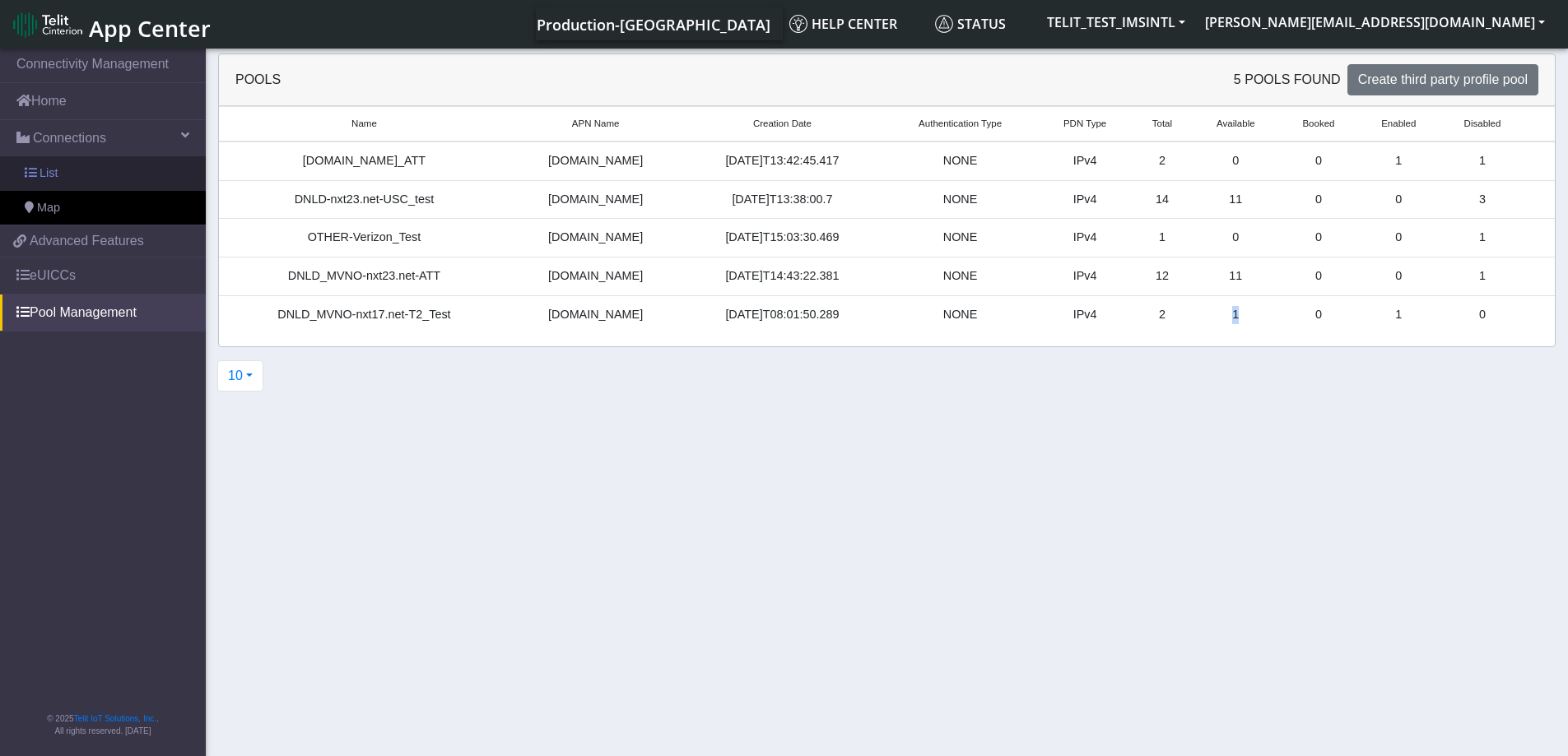
click at [52, 171] on span "List" at bounding box center [48, 173] width 18 height 18
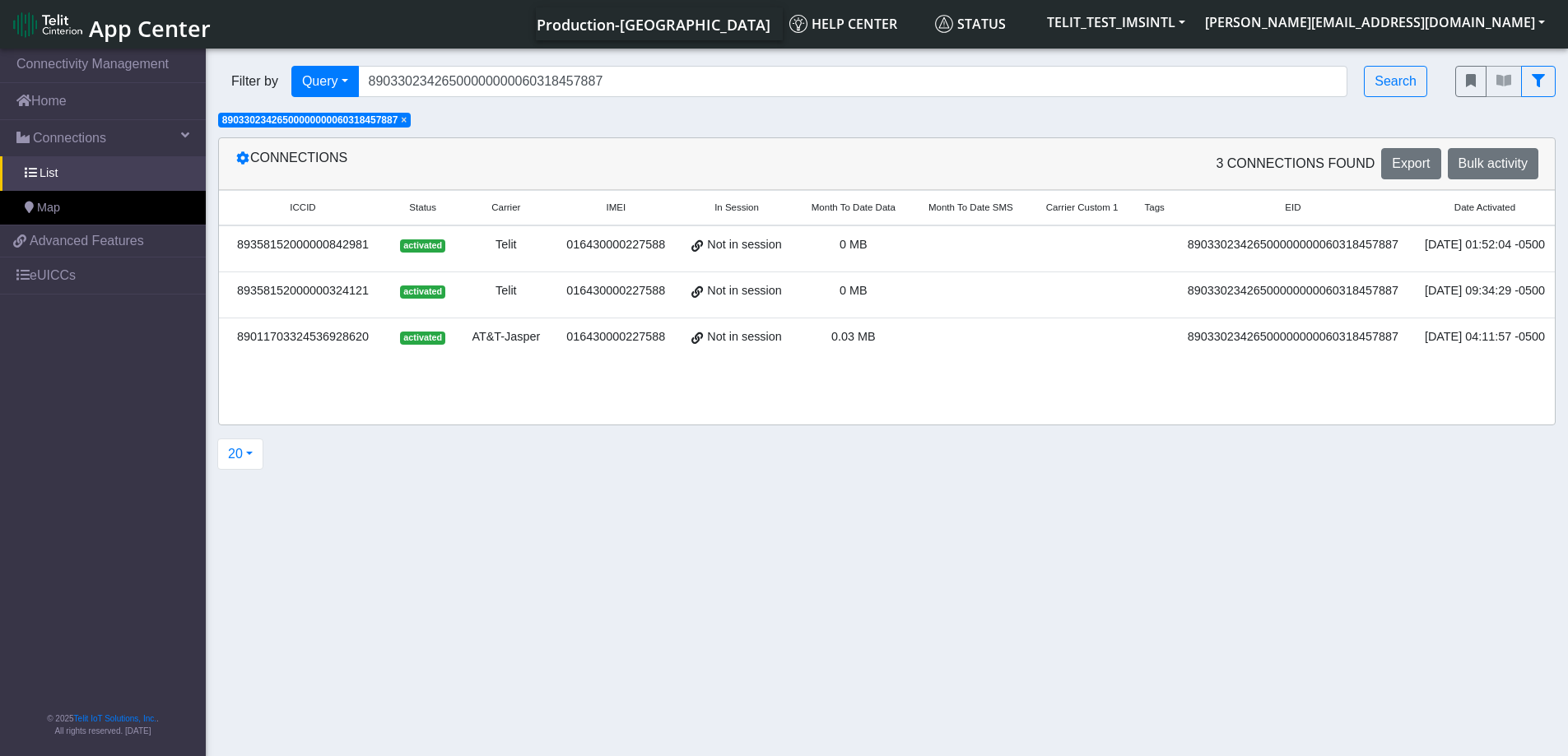
click at [373, 259] on td "89358152000000842981" at bounding box center [302, 249] width 168 height 47
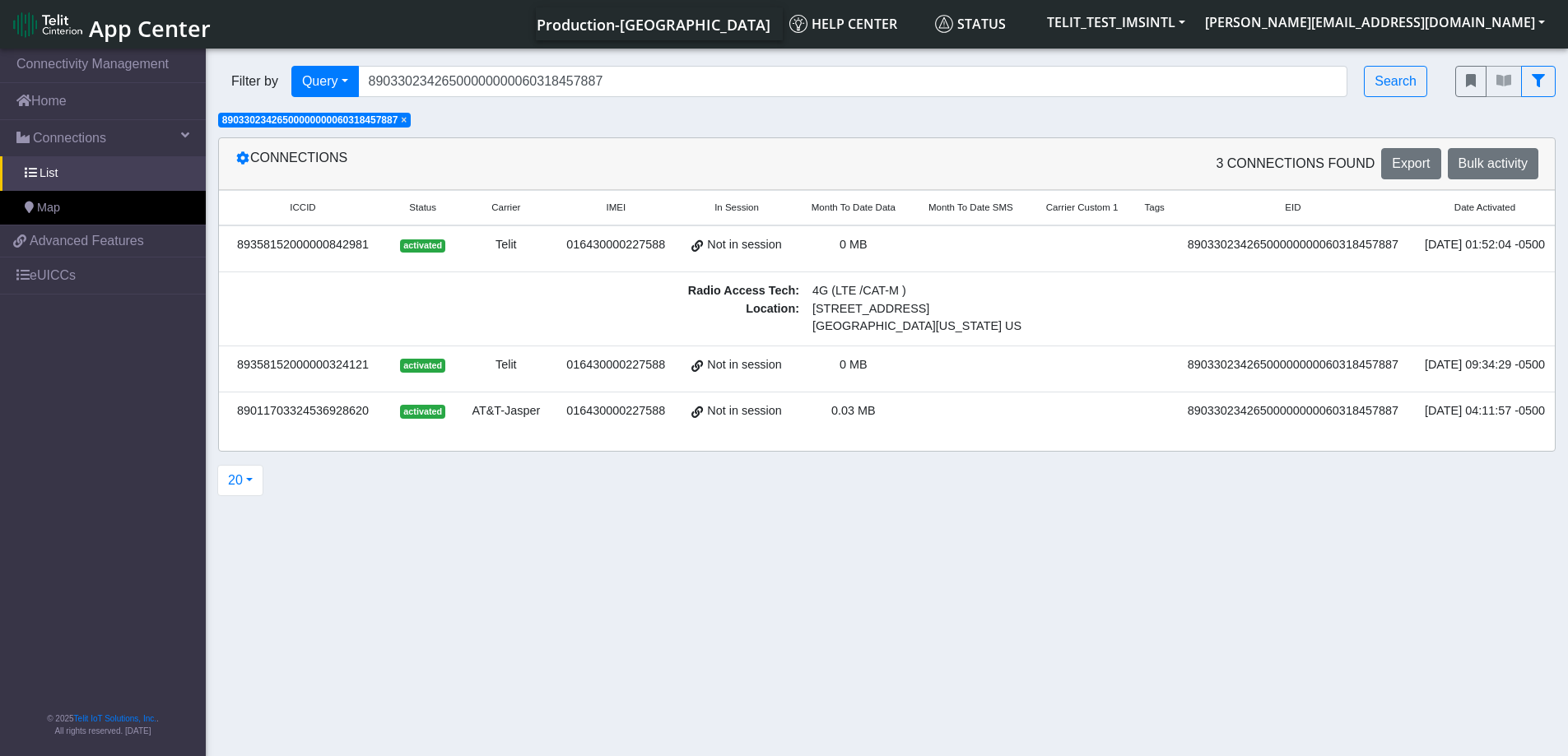
click at [469, 368] on div "Telit" at bounding box center [506, 365] width 75 height 18
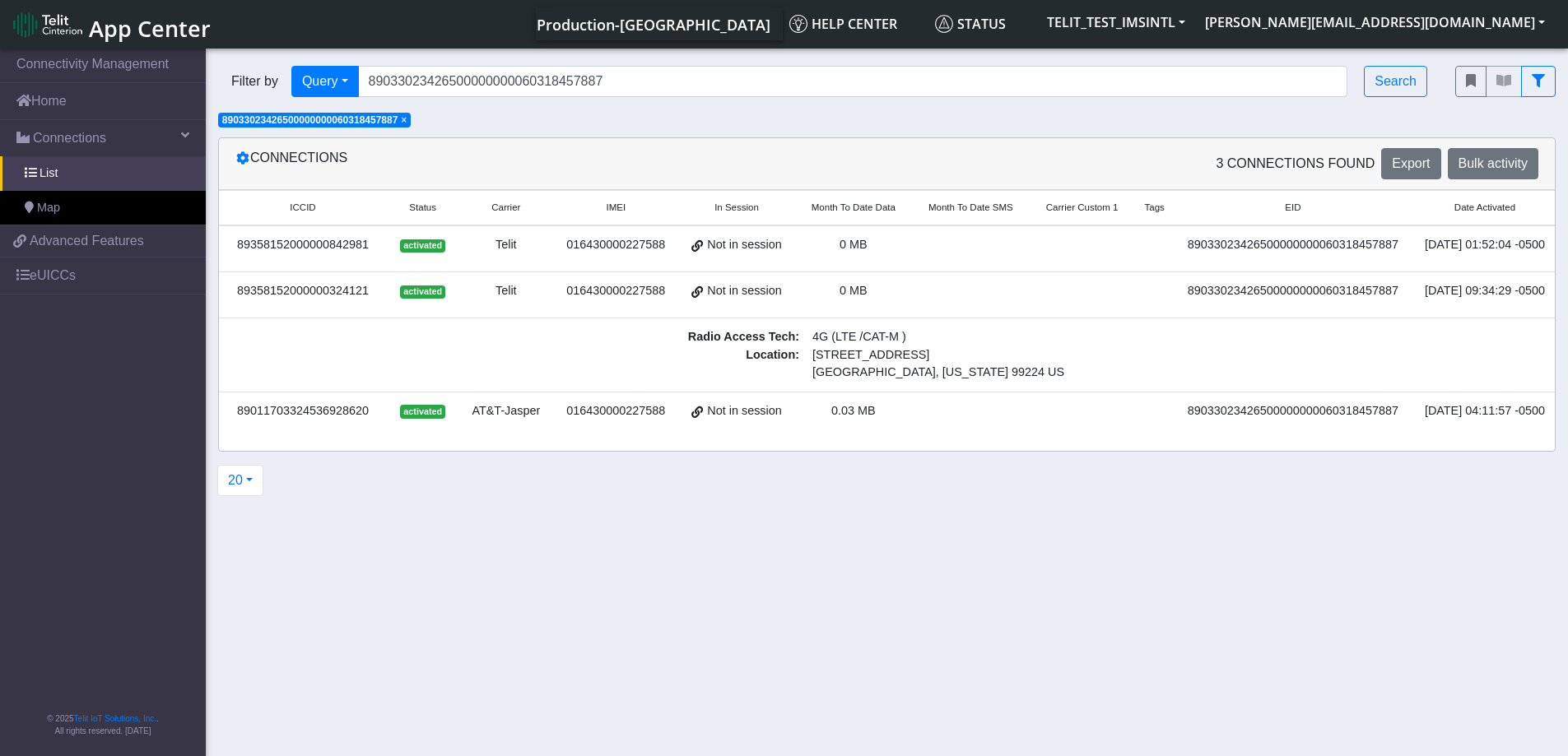
click at [483, 258] on td "Telit" at bounding box center [505, 249] width 95 height 47
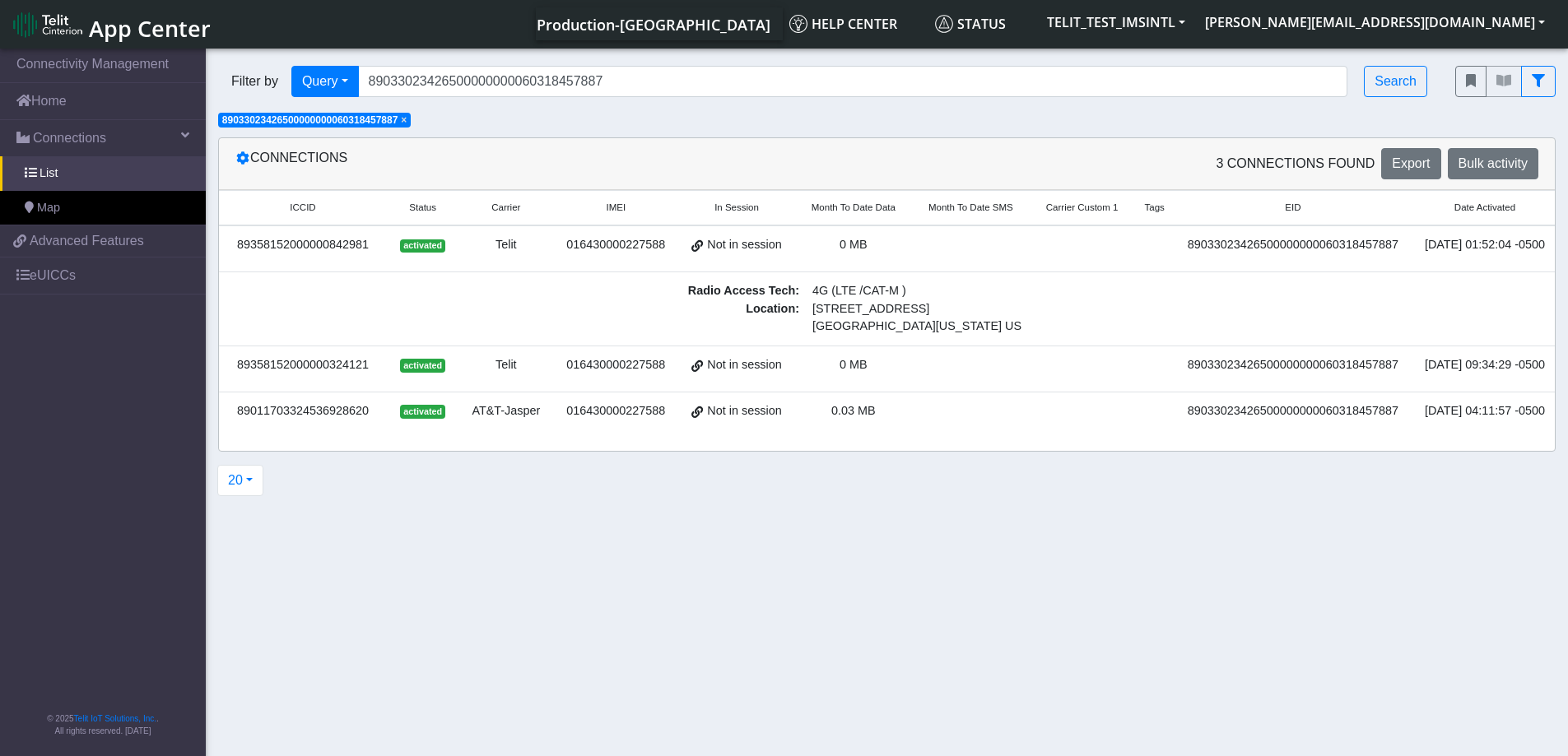
click at [477, 368] on div "Telit" at bounding box center [506, 365] width 75 height 18
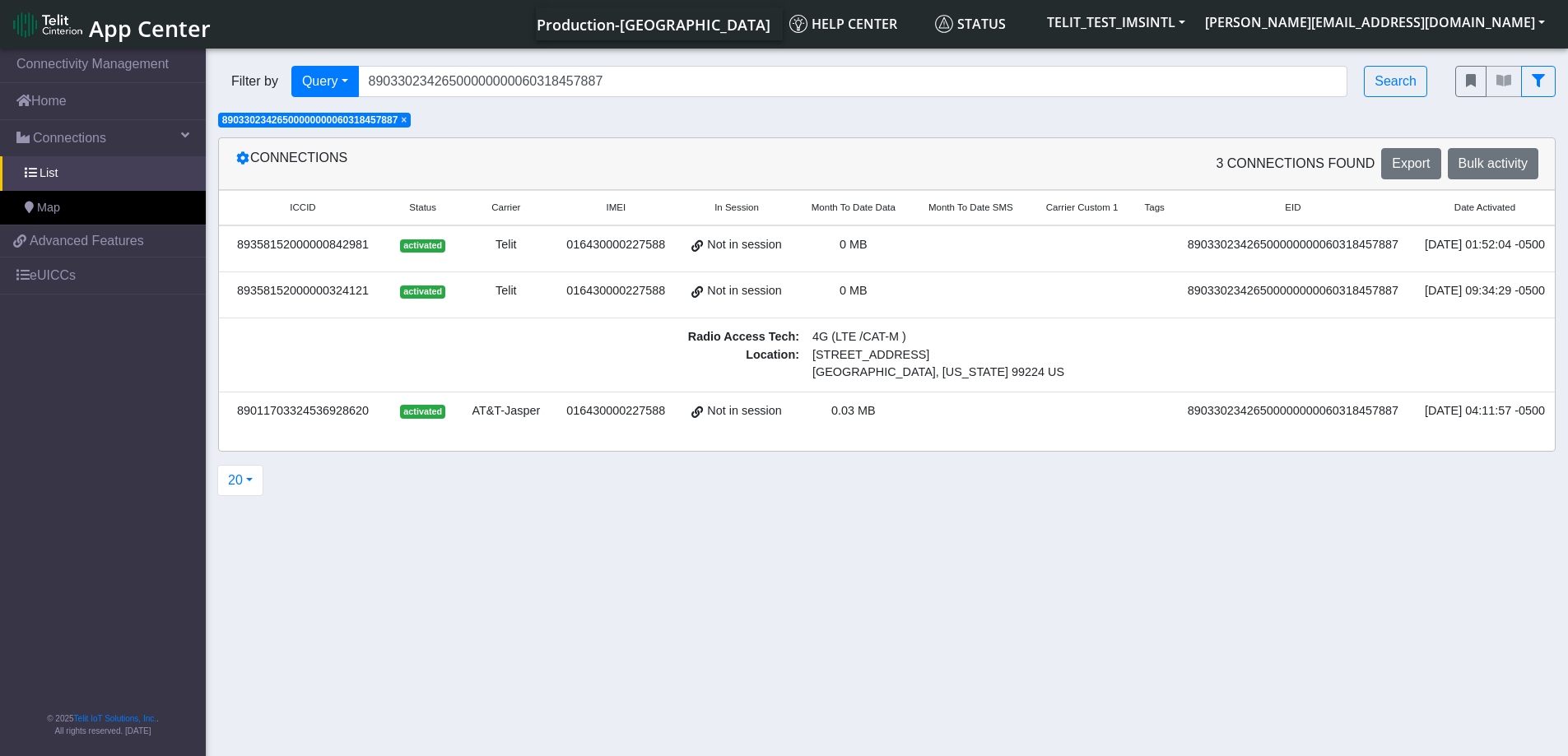
click at [464, 420] on td "AT&T-Jasper" at bounding box center [505, 415] width 95 height 46
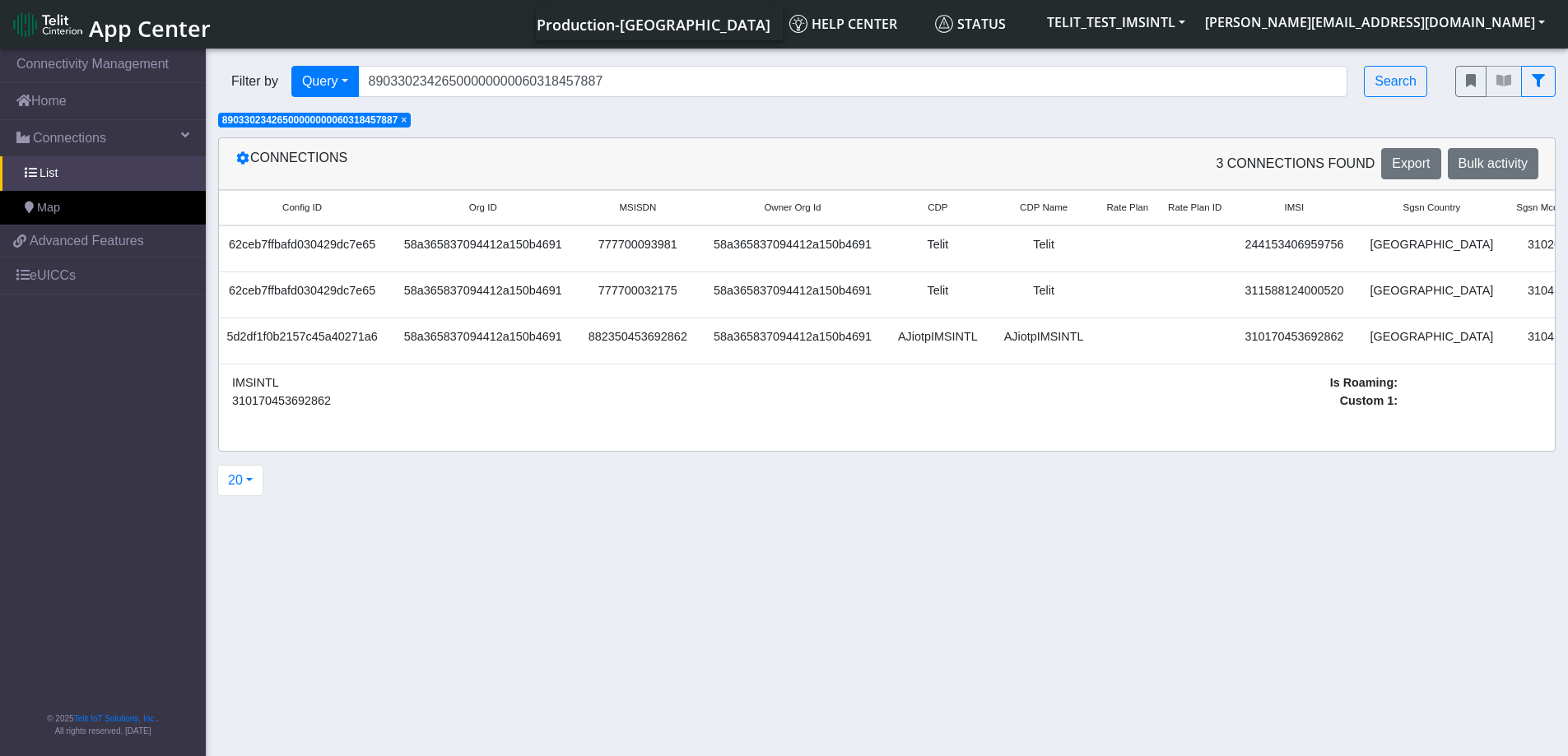
scroll to position [0, 1761]
drag, startPoint x: 1321, startPoint y: 283, endPoint x: 1213, endPoint y: 287, distance: 108.1
click at [1213, 287] on tr "89358152000000324121 activated Telit 016430000227588 Not in session 0 MB 890330…" at bounding box center [223, 295] width 3531 height 46
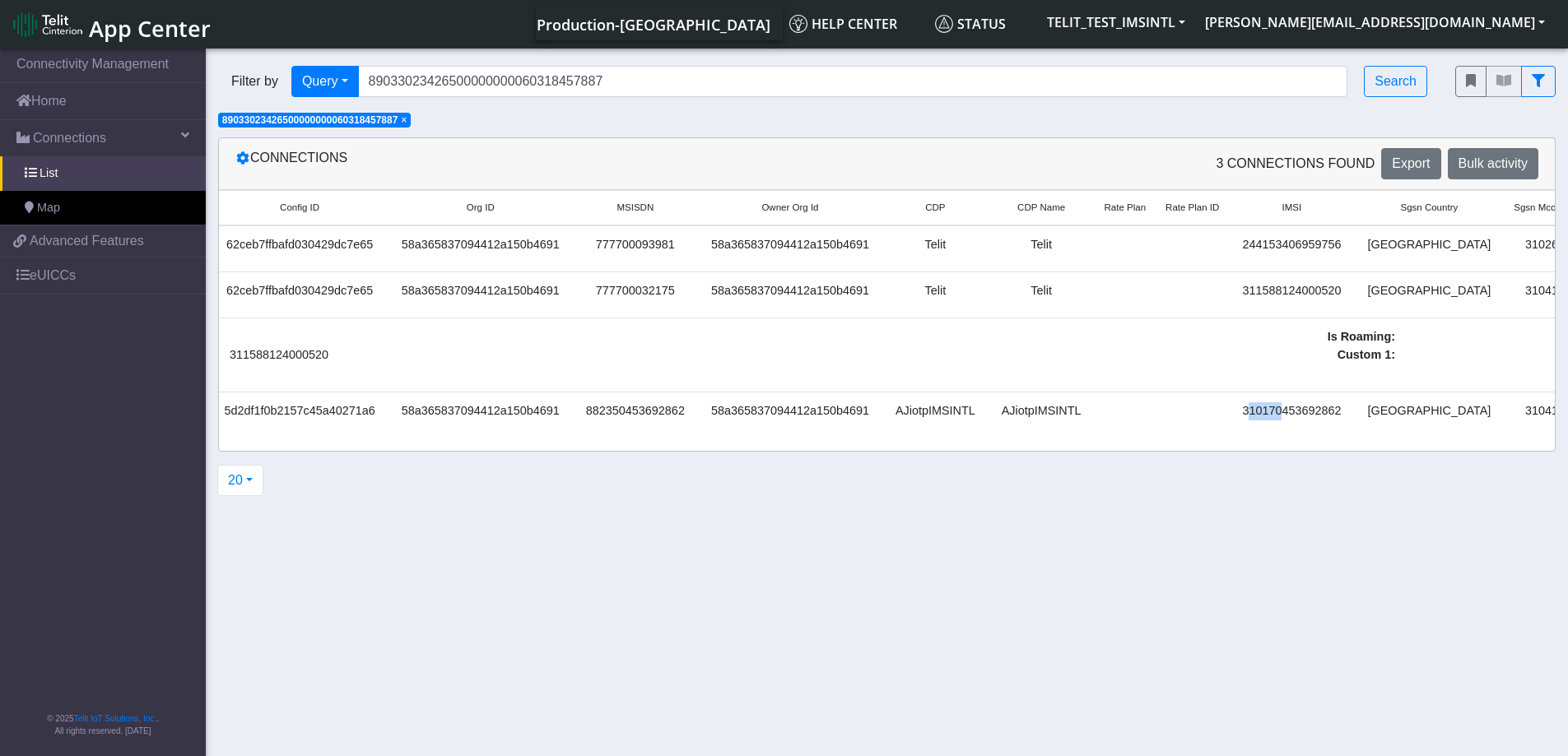
drag, startPoint x: 1220, startPoint y: 415, endPoint x: 1251, endPoint y: 415, distance: 31.0
click at [1251, 415] on span "310170453692862" at bounding box center [1291, 410] width 98 height 13
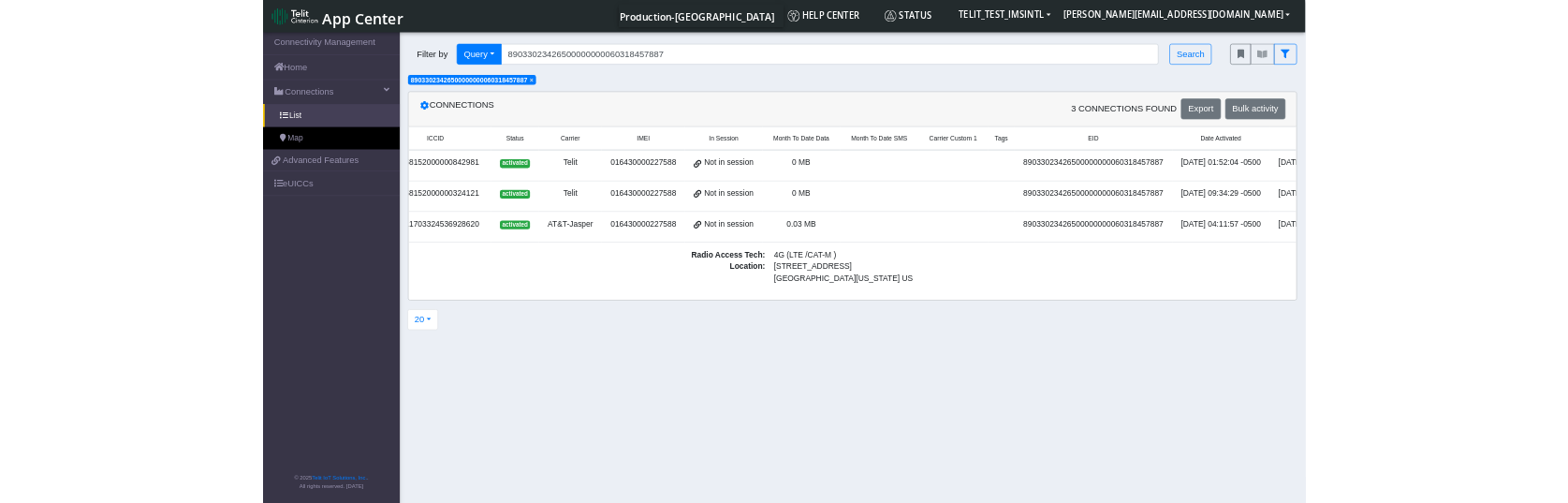
scroll to position [0, 0]
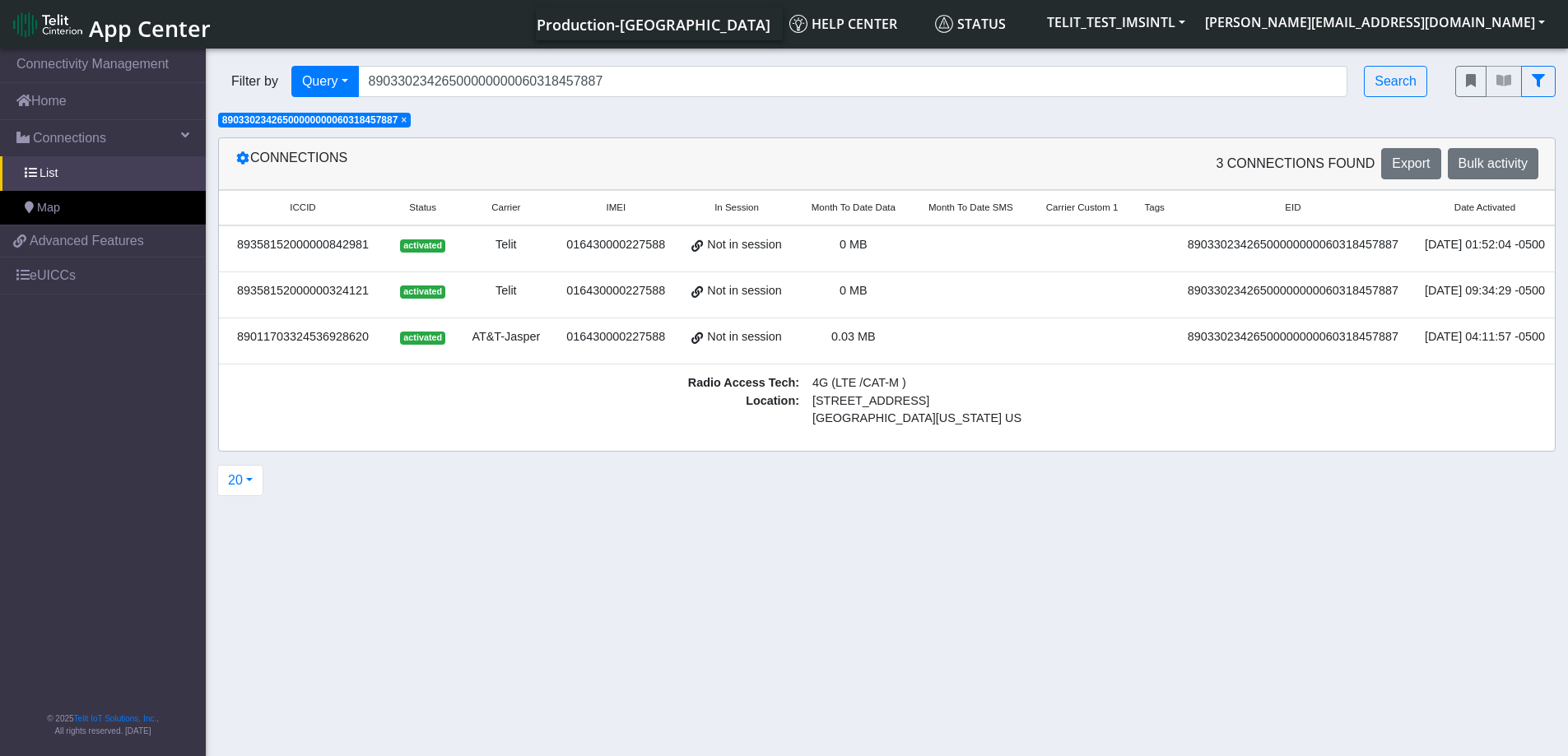
drag, startPoint x: 375, startPoint y: 249, endPoint x: 235, endPoint y: 247, distance: 140.0
click at [235, 247] on div "89358152000000842981" at bounding box center [303, 245] width 148 height 18
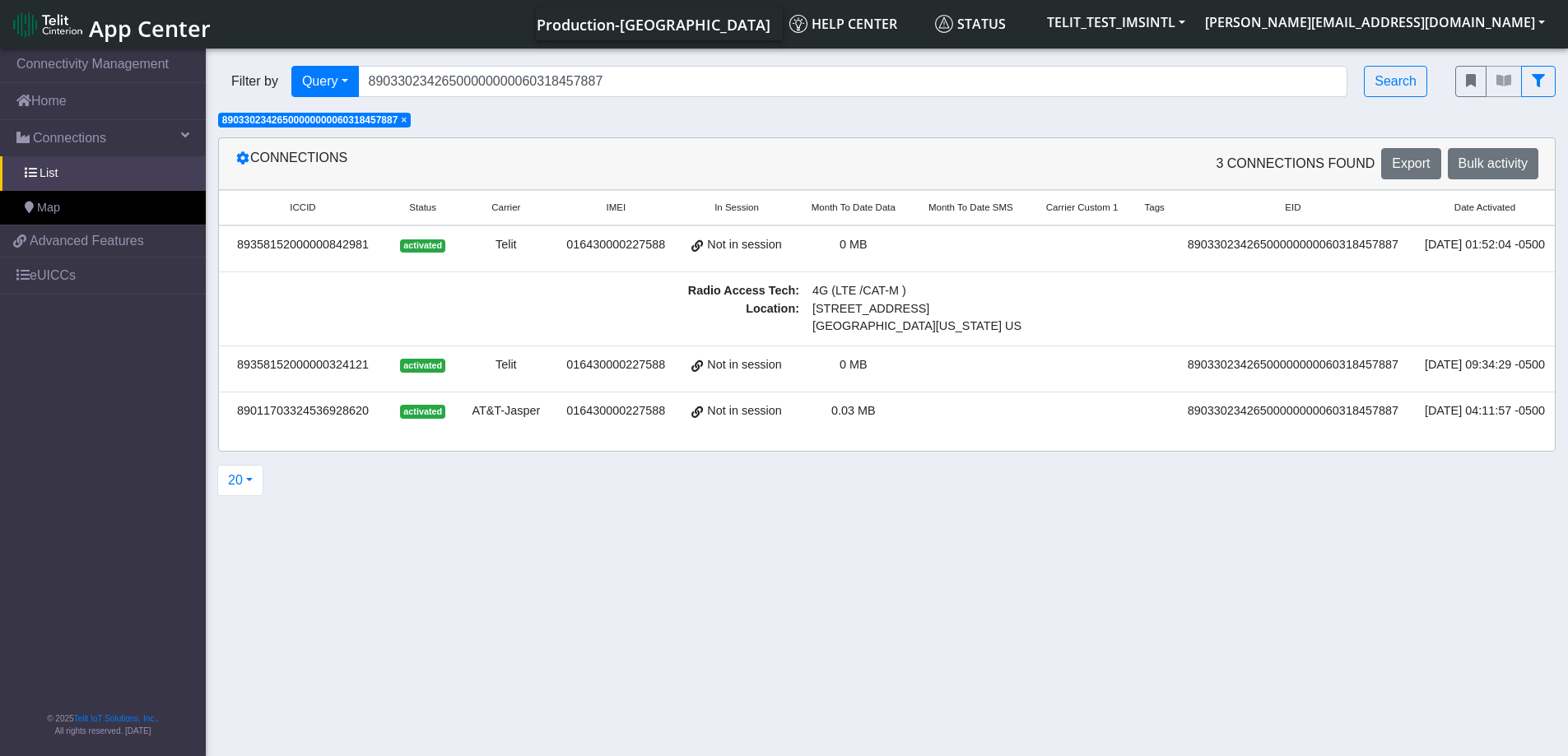
copy div "89358152000000842981"
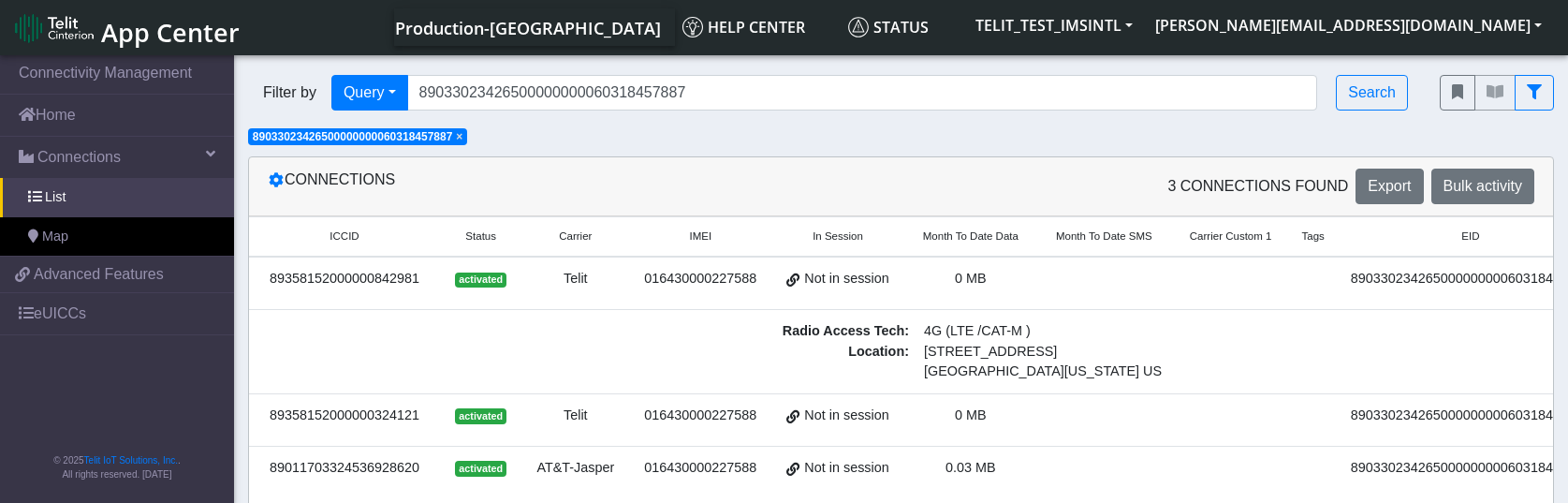
click at [1065, 422] on td at bounding box center [1104, 421] width 134 height 53
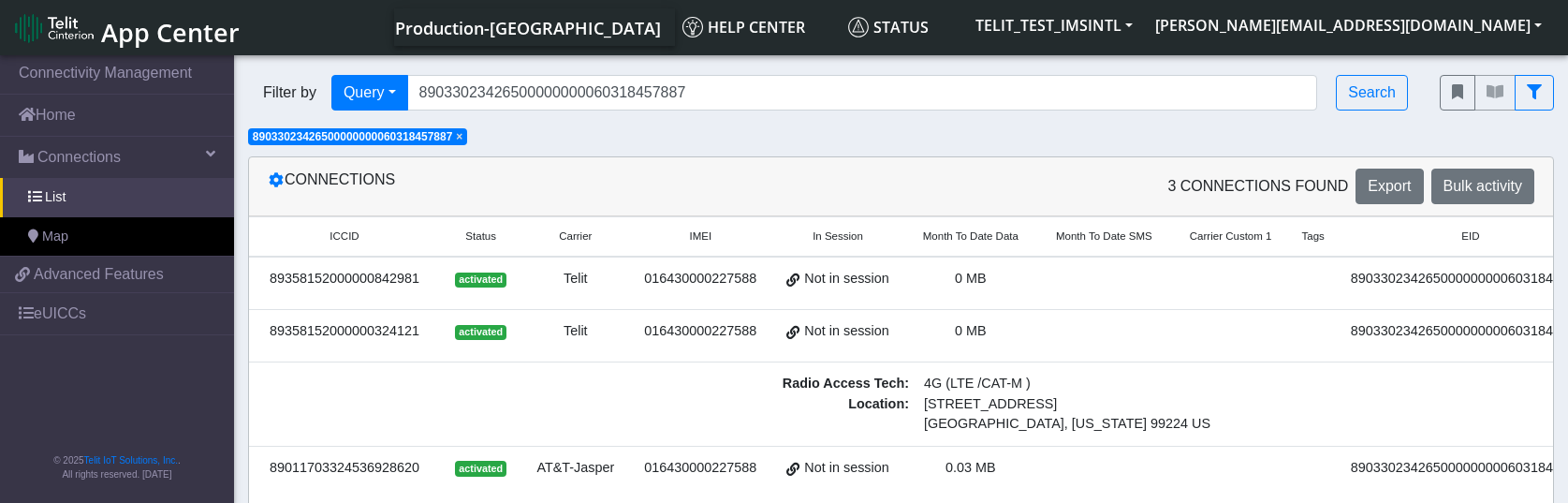
scroll to position [40, 0]
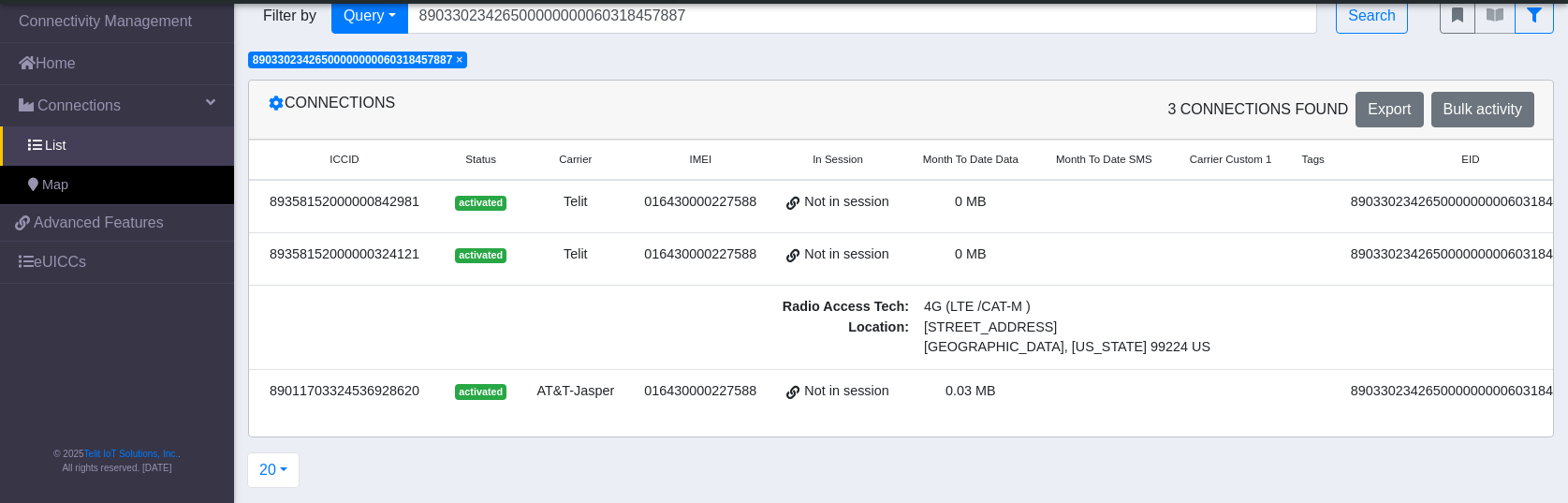
click at [383, 245] on div "89358152000000324121" at bounding box center [345, 255] width 168 height 21
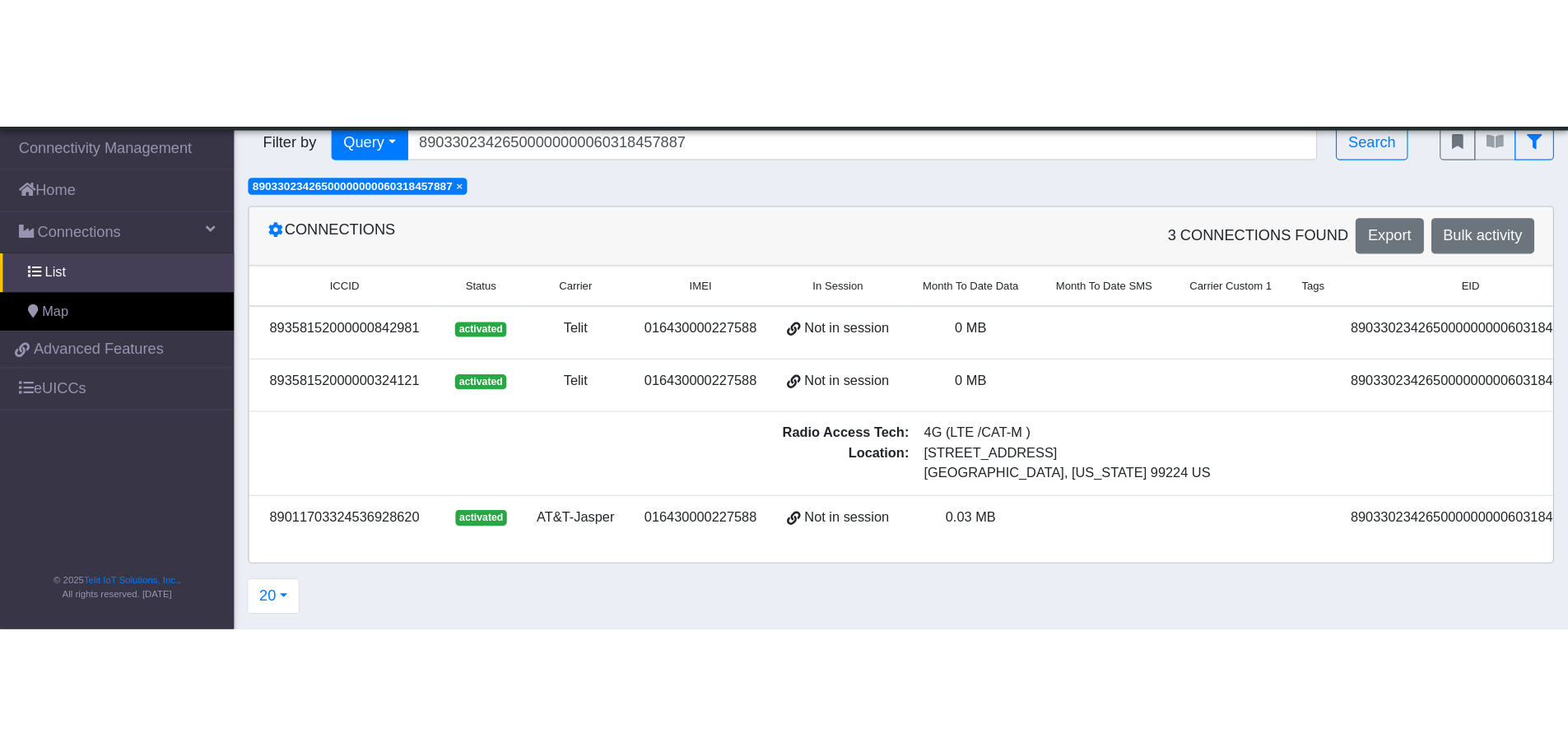
scroll to position [0, 0]
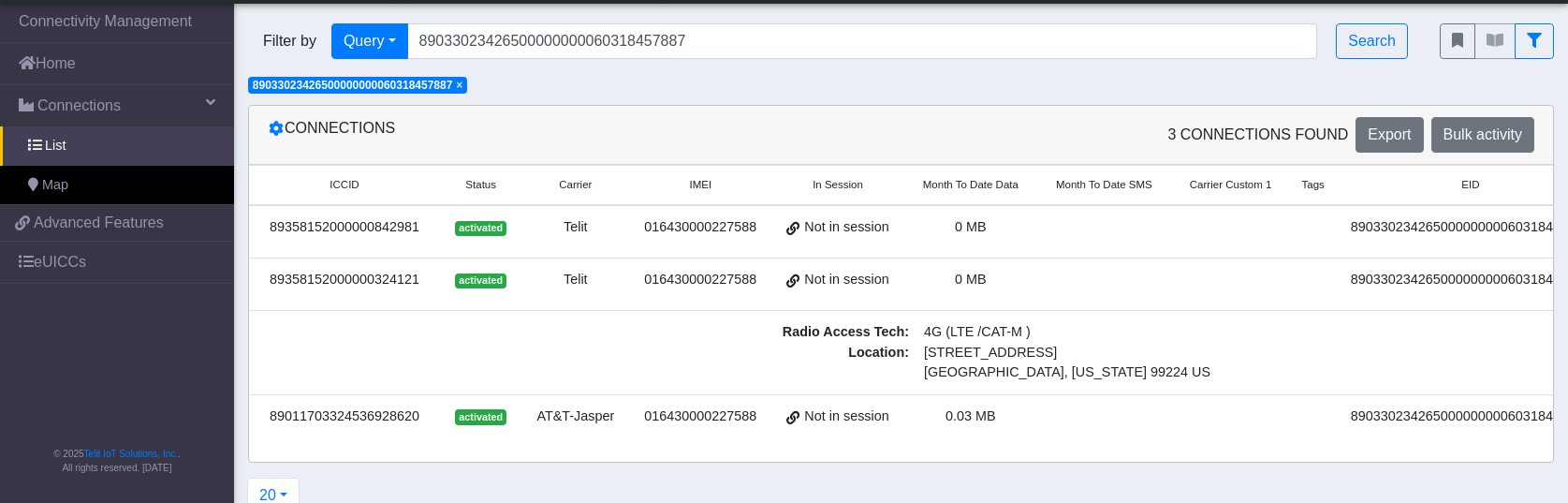
click at [383, 193] on small "ICCID" at bounding box center [344, 186] width 154 height 16
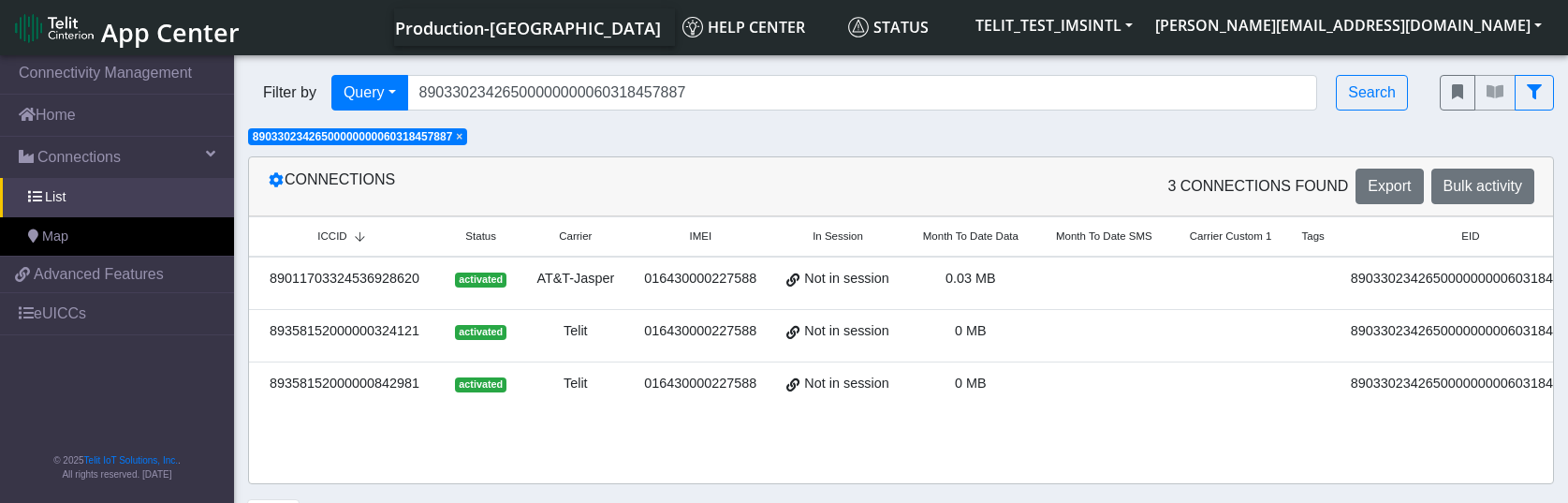
click at [374, 330] on div "89358152000000324121" at bounding box center [345, 331] width 168 height 21
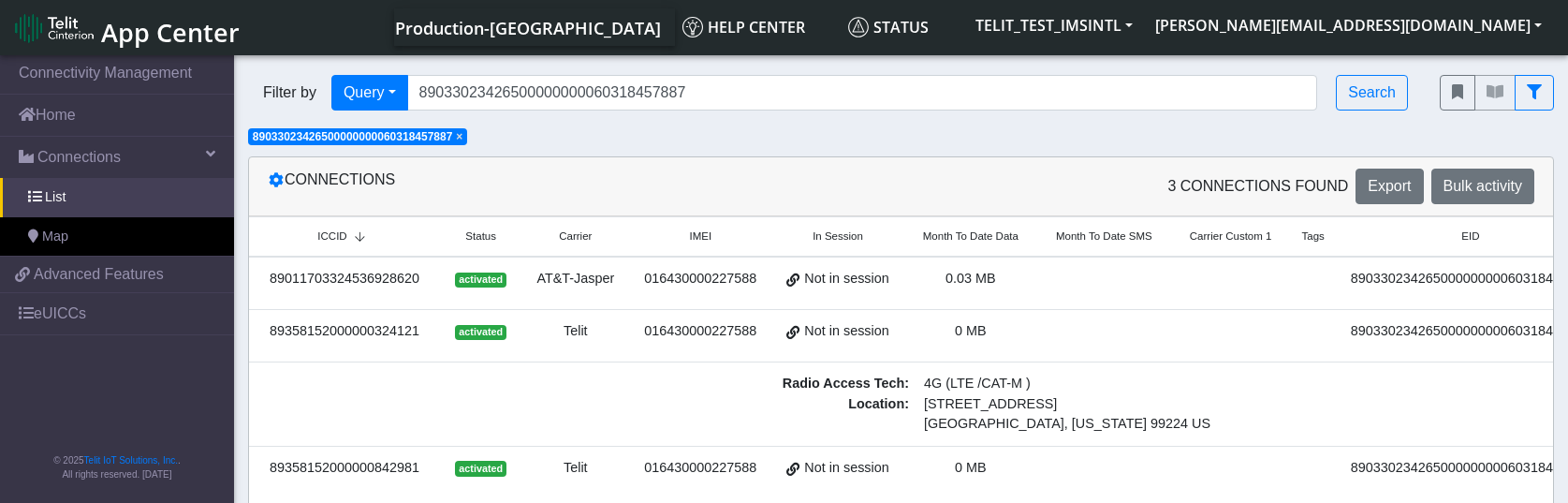
drag, startPoint x: 422, startPoint y: 330, endPoint x: 274, endPoint y: 330, distance: 148.0
click at [274, 330] on div "89358152000000324121" at bounding box center [345, 331] width 168 height 21
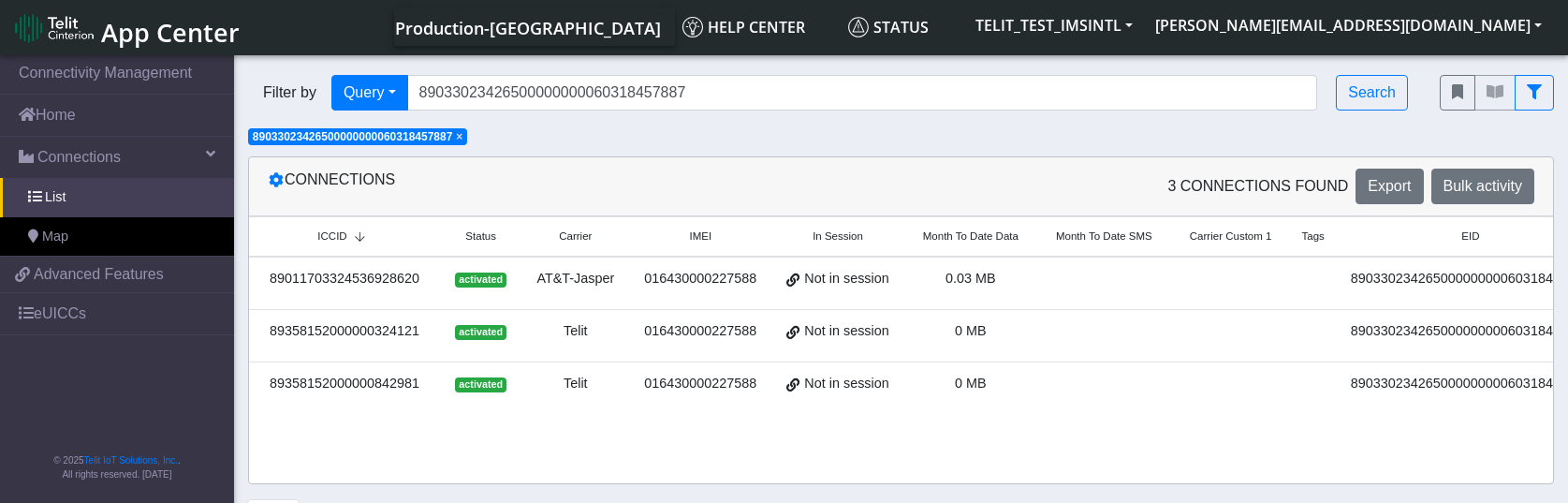
copy div "89358152000000324121"
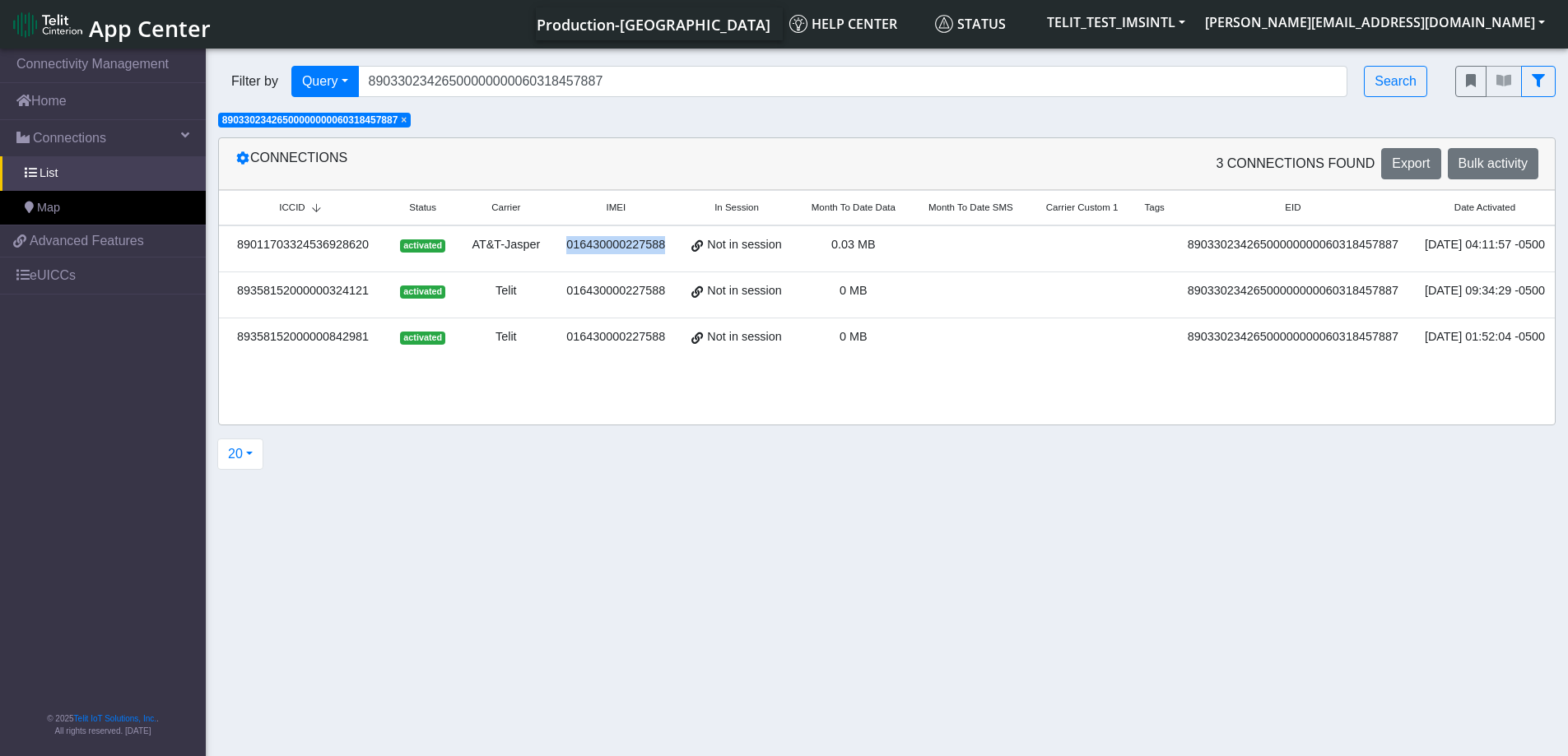
drag, startPoint x: 662, startPoint y: 246, endPoint x: 561, endPoint y: 248, distance: 101.0
click at [563, 248] on div "016430000227588" at bounding box center [615, 245] width 105 height 18
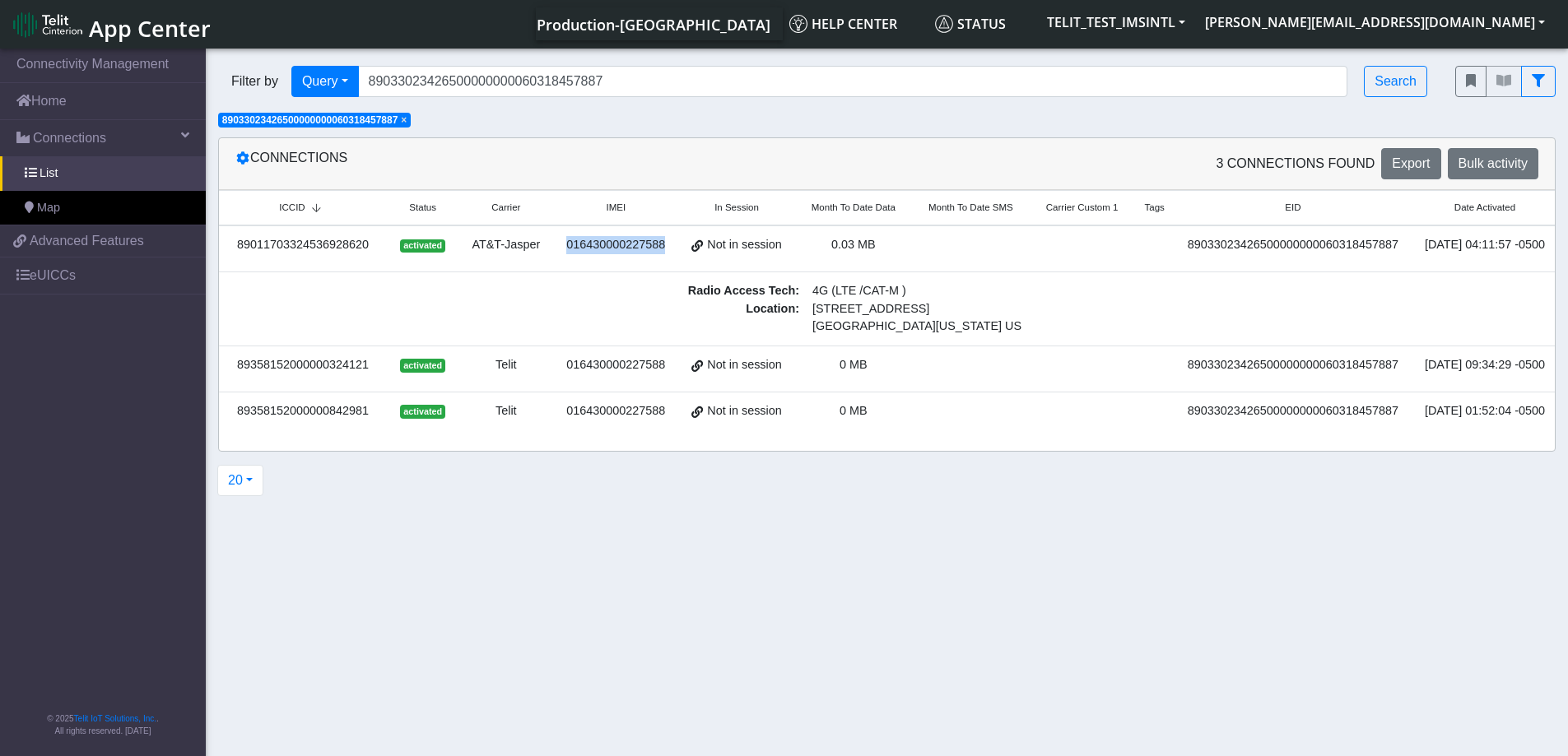
copy div "016430000227588"
